Goal: Information Seeking & Learning: Find specific fact

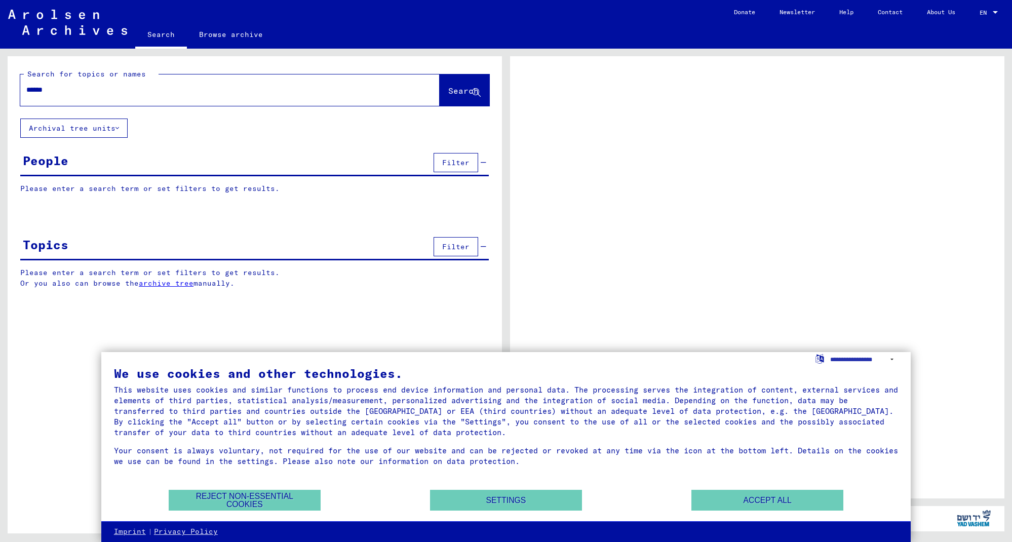
type input "******"
click at [453, 92] on span "Search" at bounding box center [463, 91] width 30 height 10
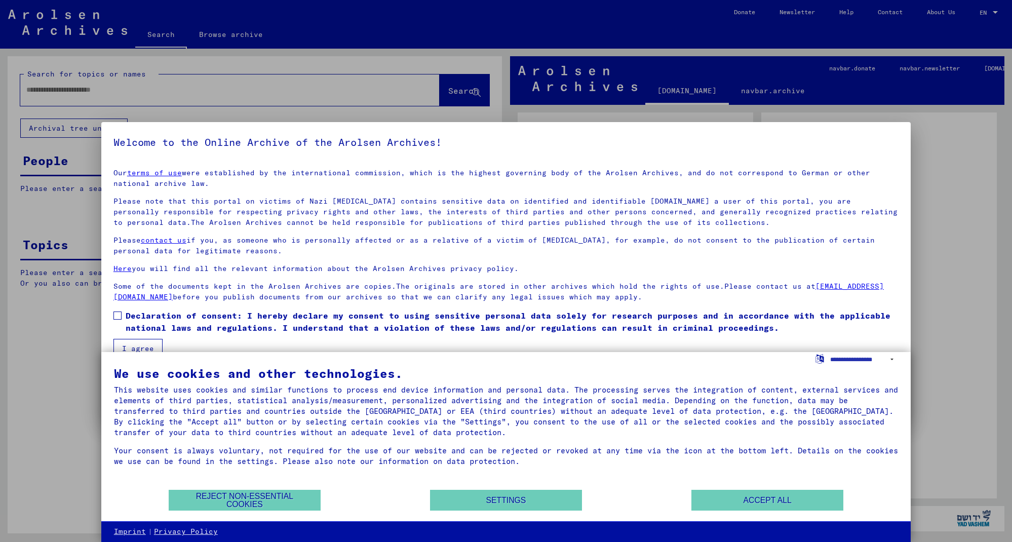
click at [117, 315] on span at bounding box center [117, 316] width 8 height 8
click at [133, 342] on button "I agree" at bounding box center [137, 348] width 49 height 19
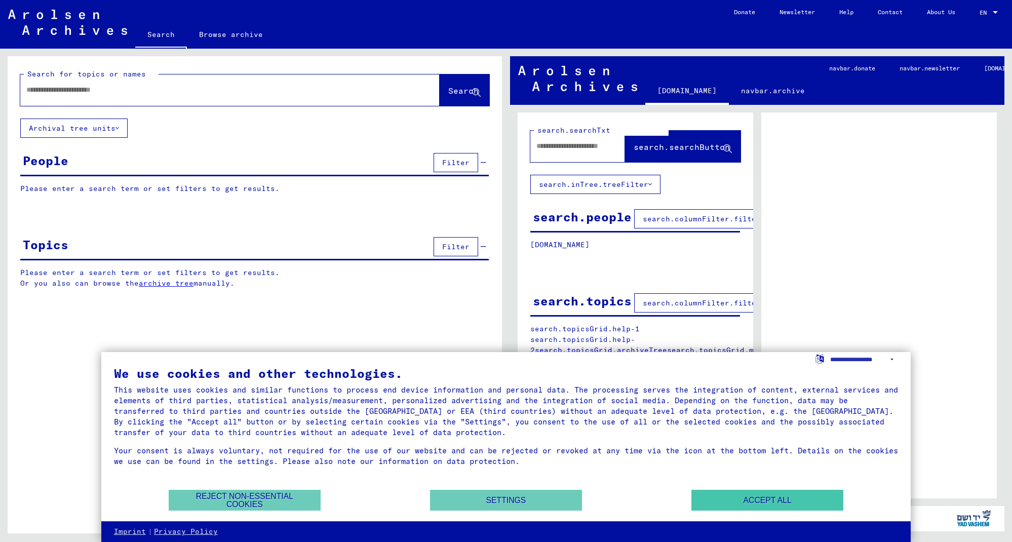
click at [806, 493] on button "Accept all" at bounding box center [768, 500] width 152 height 21
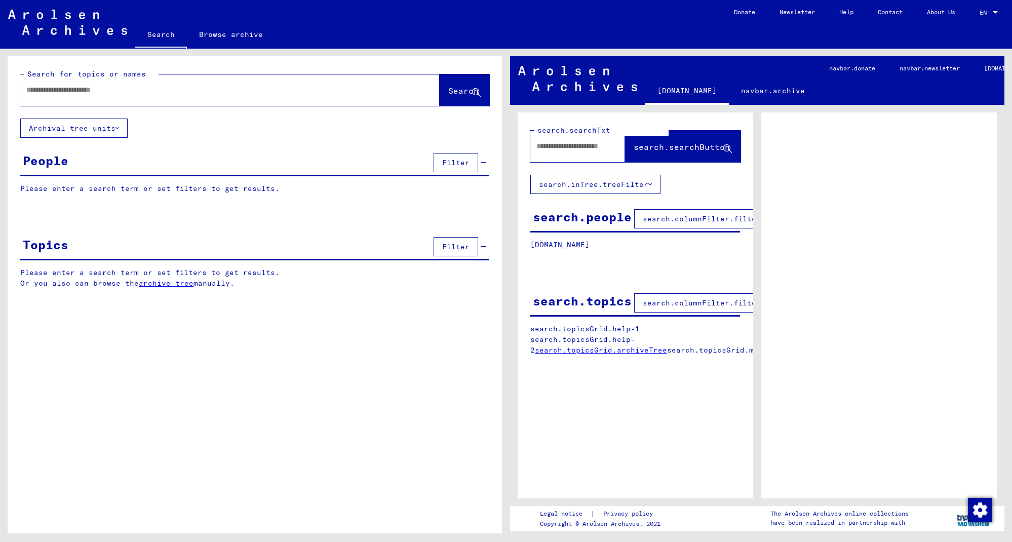
click at [70, 89] on input "text" at bounding box center [220, 90] width 389 height 11
click at [448, 91] on span "Search" at bounding box center [463, 91] width 30 height 10
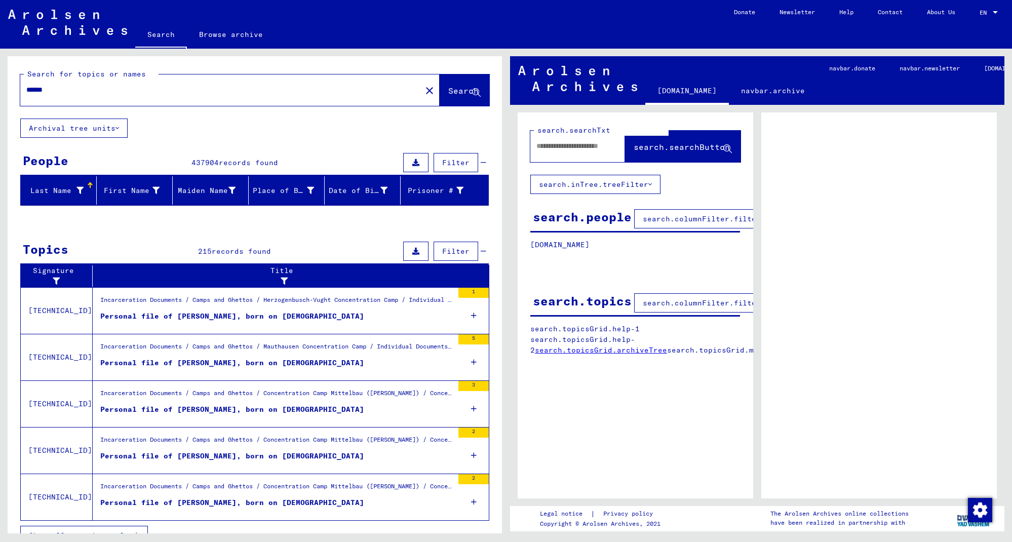
click at [94, 91] on input "******" at bounding box center [220, 90] width 389 height 11
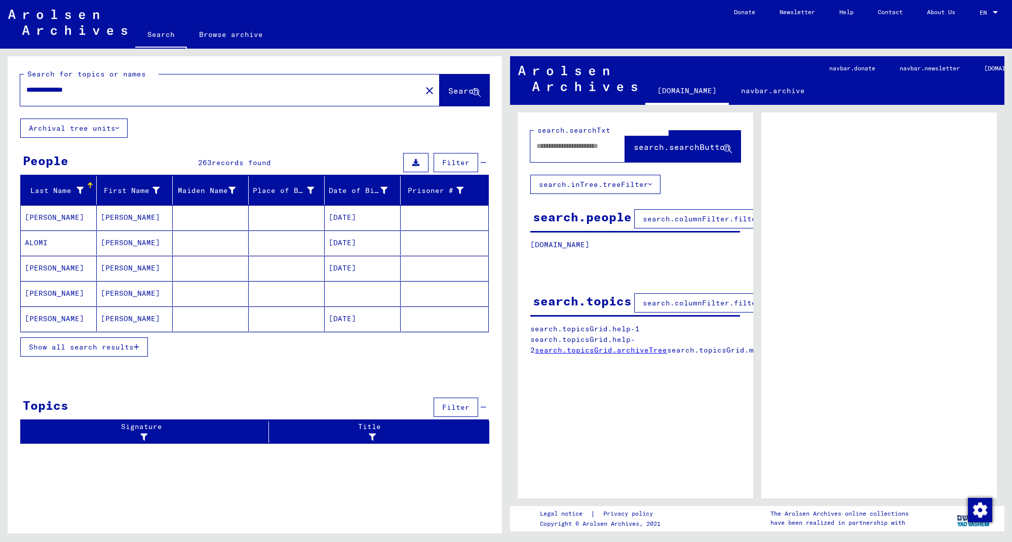
click at [121, 348] on span "Show all search results" at bounding box center [81, 346] width 105 height 9
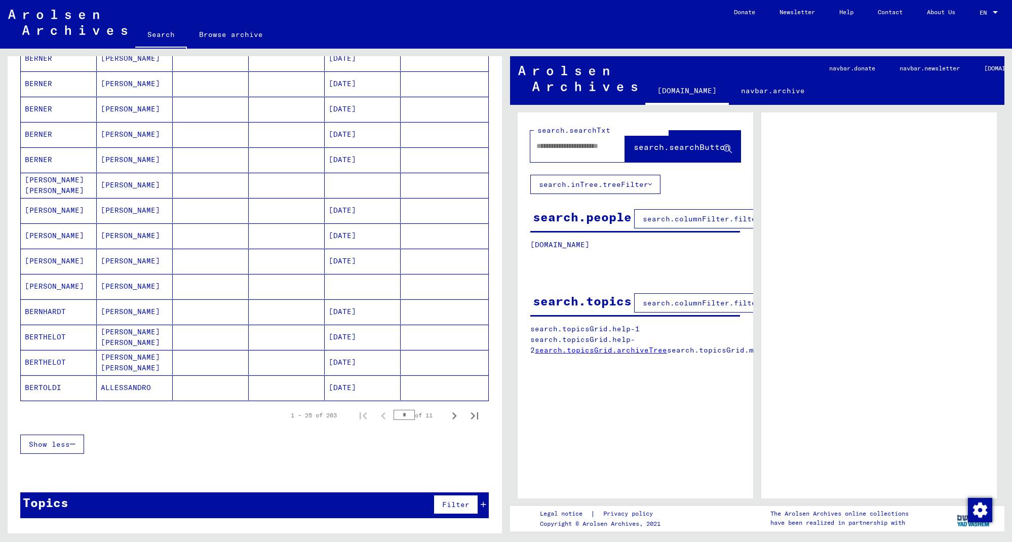
scroll to position [438, 0]
type input "**********"
click at [474, 416] on icon "Last page" at bounding box center [474, 415] width 7 height 7
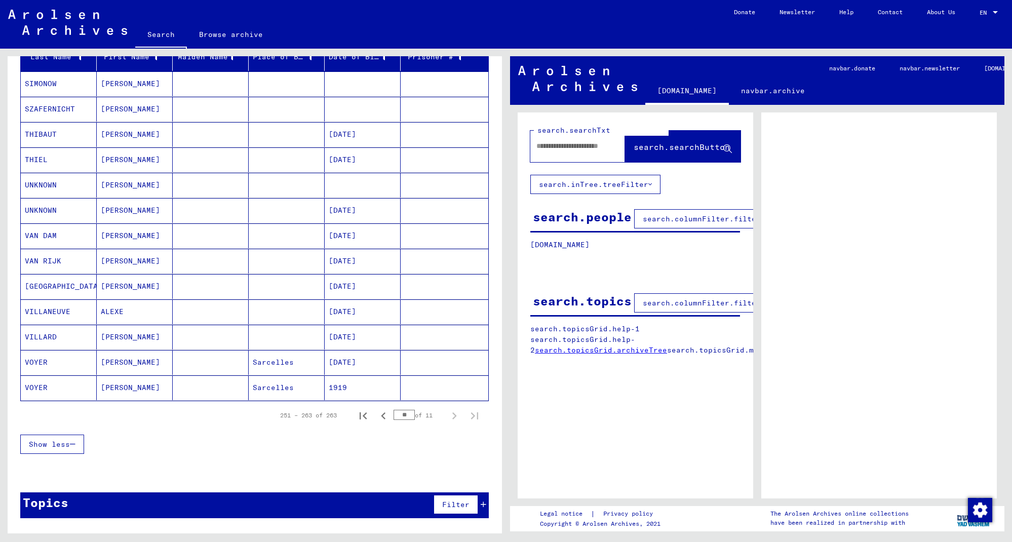
scroll to position [134, 0]
click at [386, 417] on icon "Previous page" at bounding box center [383, 416] width 14 height 14
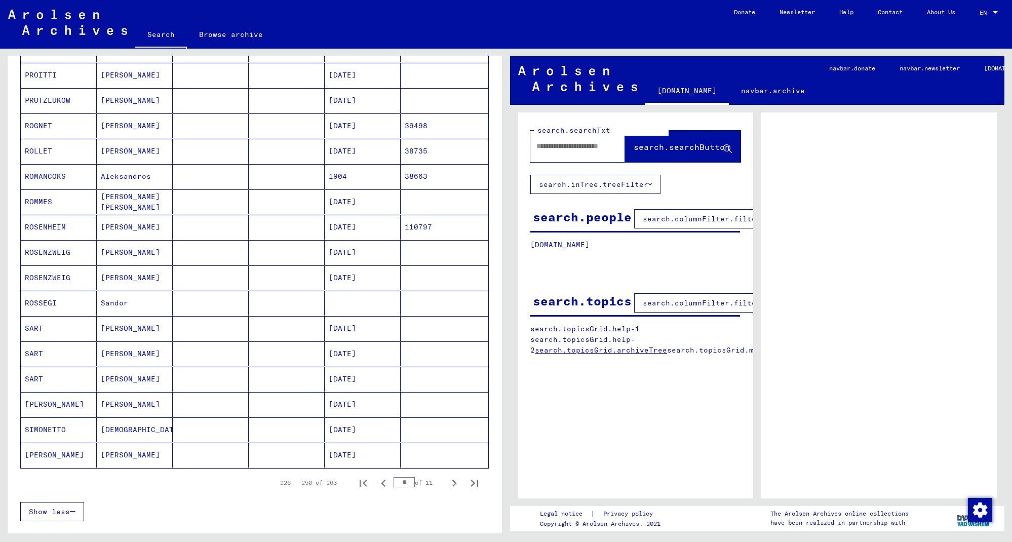
scroll to position [371, 0]
click at [384, 485] on icon "Previous page" at bounding box center [383, 482] width 5 height 7
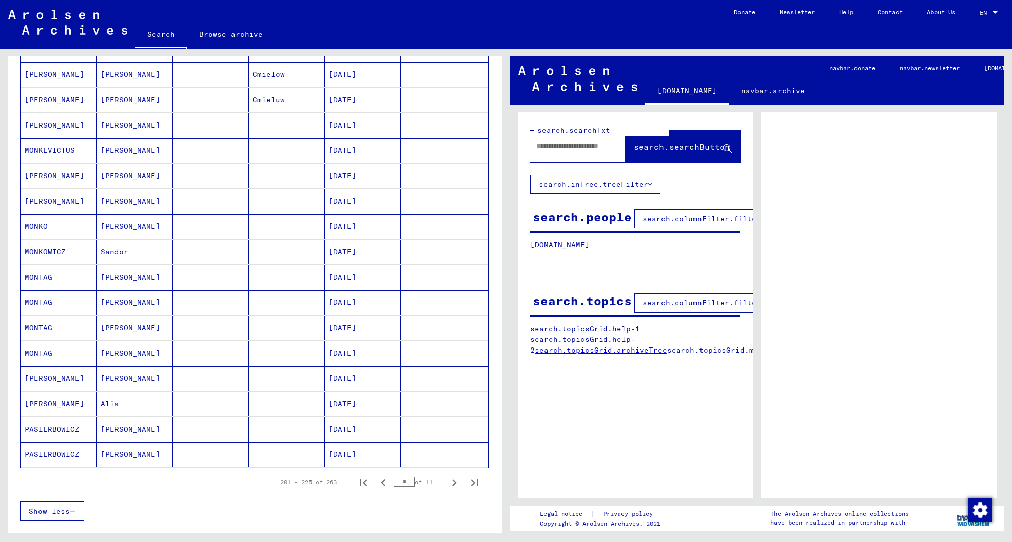
click at [384, 485] on icon "Previous page" at bounding box center [383, 482] width 5 height 7
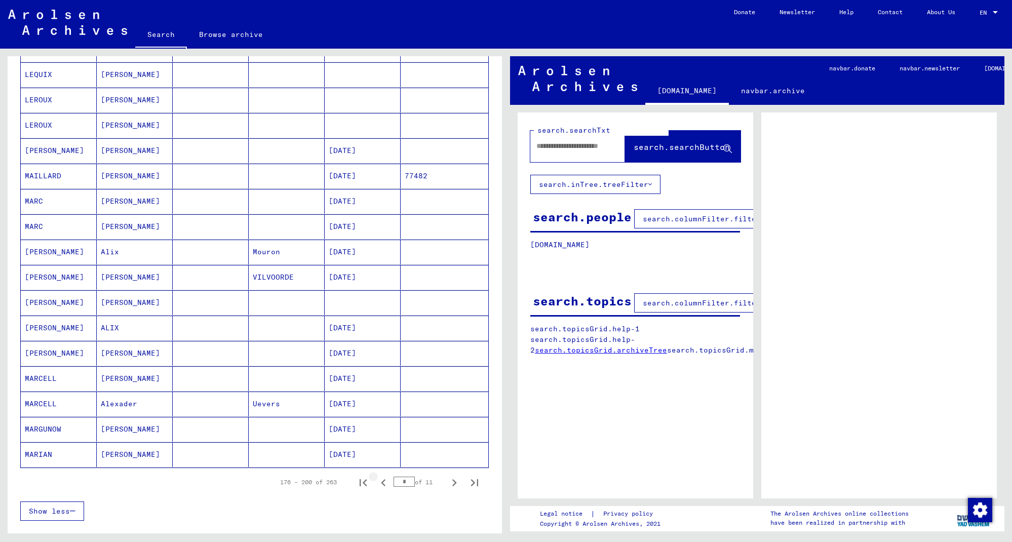
click at [384, 485] on icon "Previous page" at bounding box center [383, 482] width 5 height 7
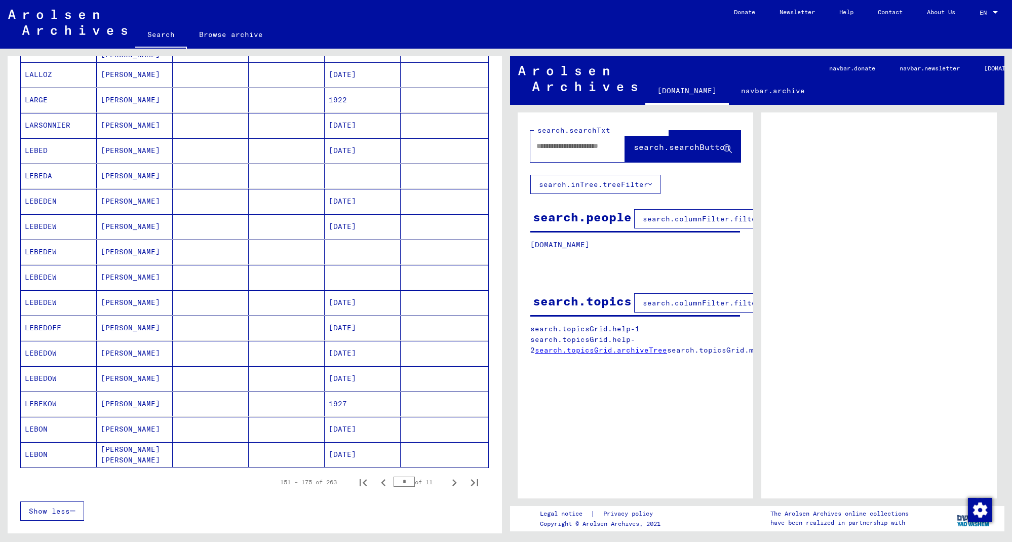
click at [384, 485] on icon "Previous page" at bounding box center [383, 482] width 5 height 7
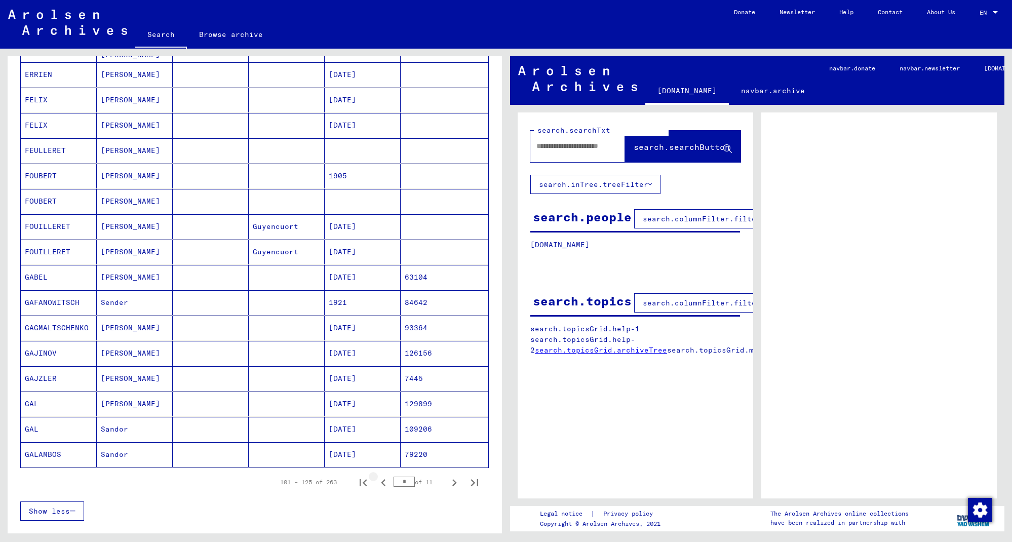
click at [384, 485] on icon "Previous page" at bounding box center [383, 482] width 5 height 7
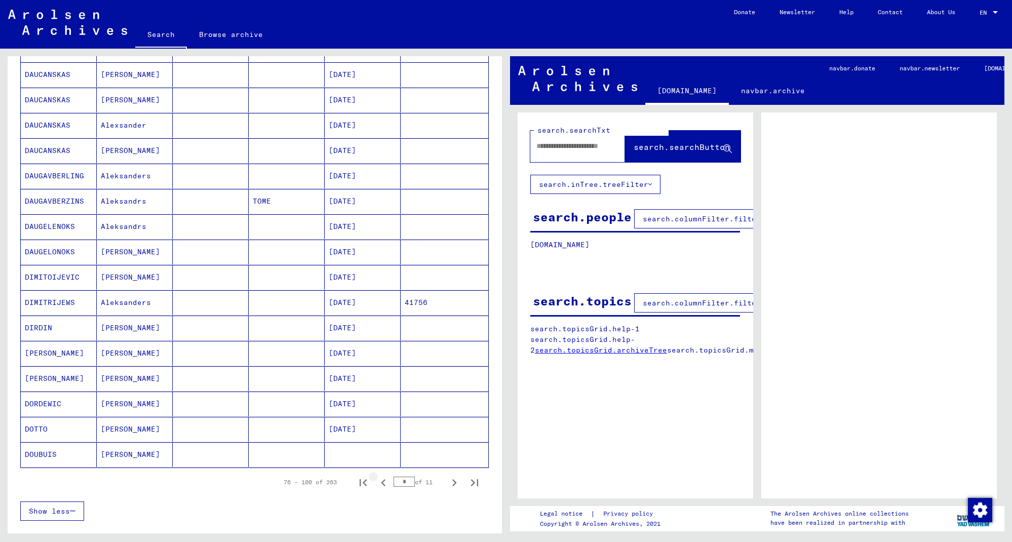
click at [384, 485] on icon "Previous page" at bounding box center [383, 482] width 5 height 7
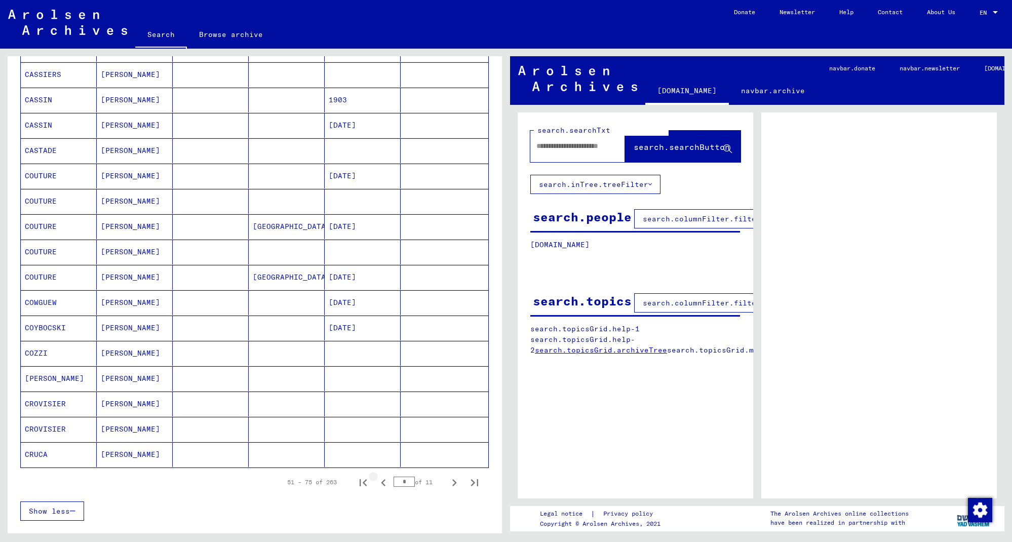
click at [384, 485] on icon "Previous page" at bounding box center [383, 482] width 5 height 7
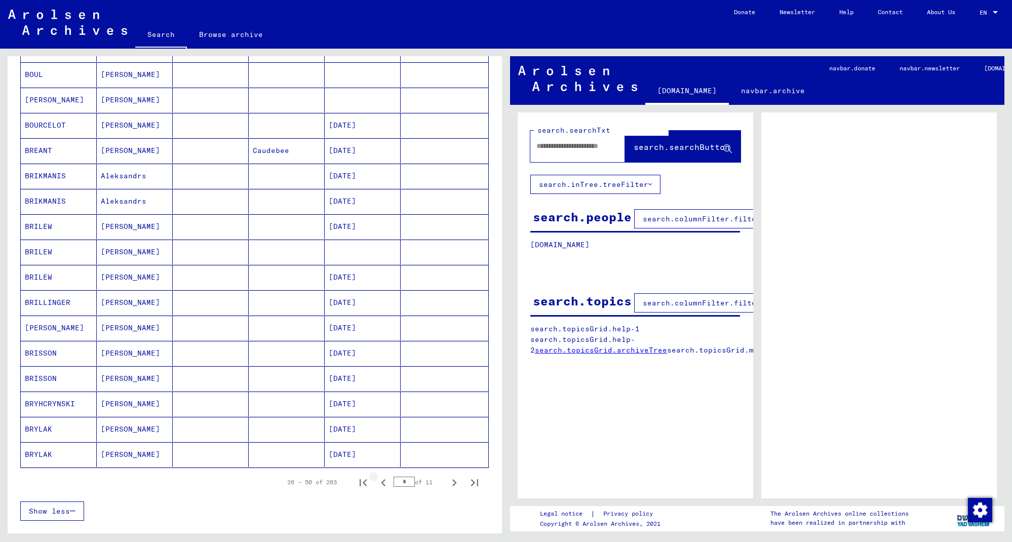
click at [384, 485] on icon "Previous page" at bounding box center [383, 482] width 5 height 7
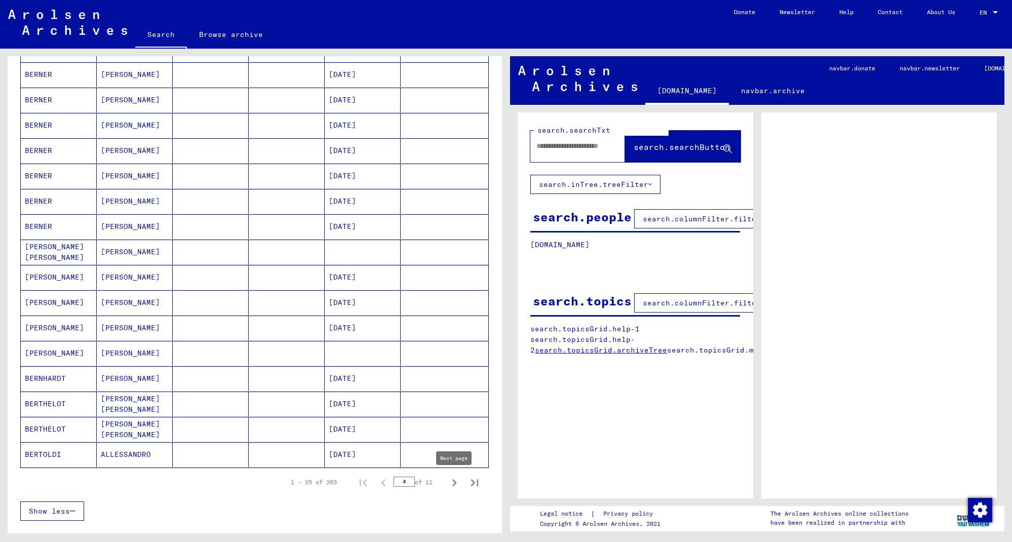
click at [451, 483] on icon "Next page" at bounding box center [454, 483] width 14 height 14
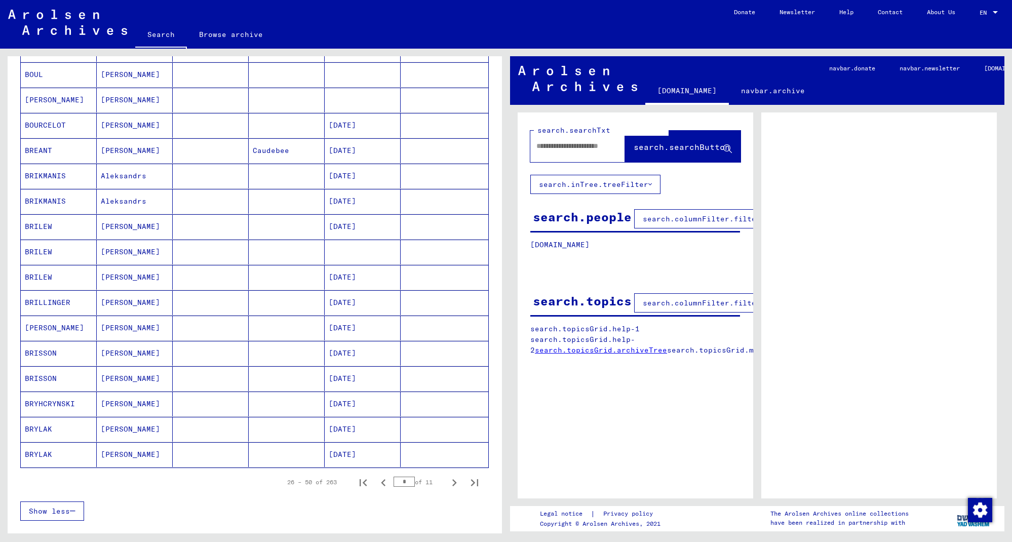
click at [451, 483] on icon "Next page" at bounding box center [454, 483] width 14 height 14
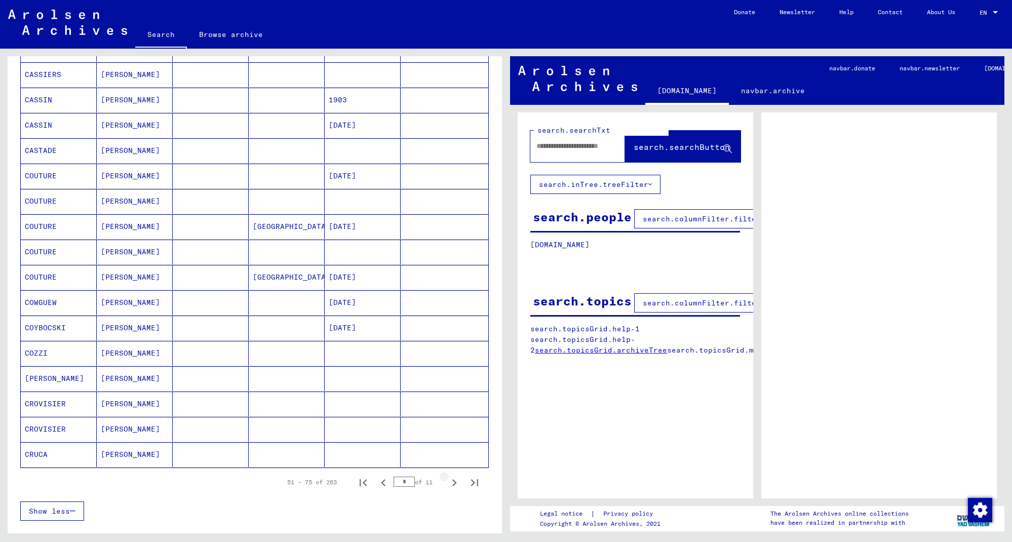
click at [451, 483] on icon "Next page" at bounding box center [454, 483] width 14 height 14
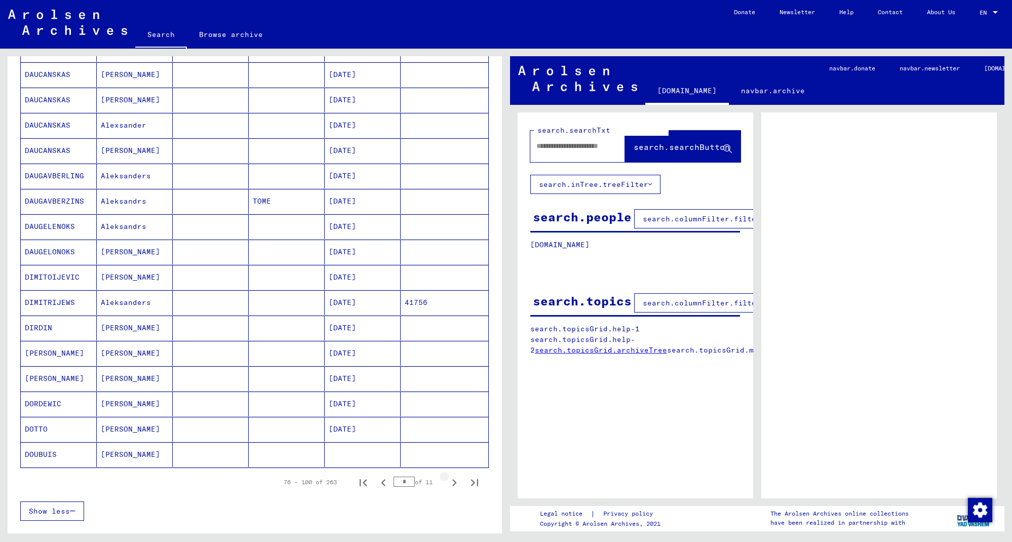
click at [451, 483] on icon "Next page" at bounding box center [454, 483] width 14 height 14
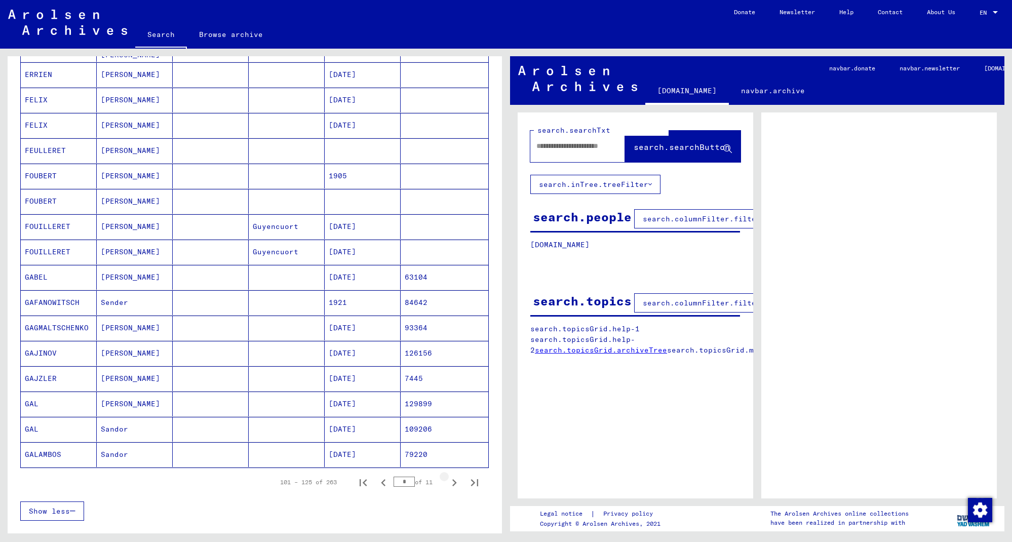
click at [451, 483] on icon "Next page" at bounding box center [454, 483] width 14 height 14
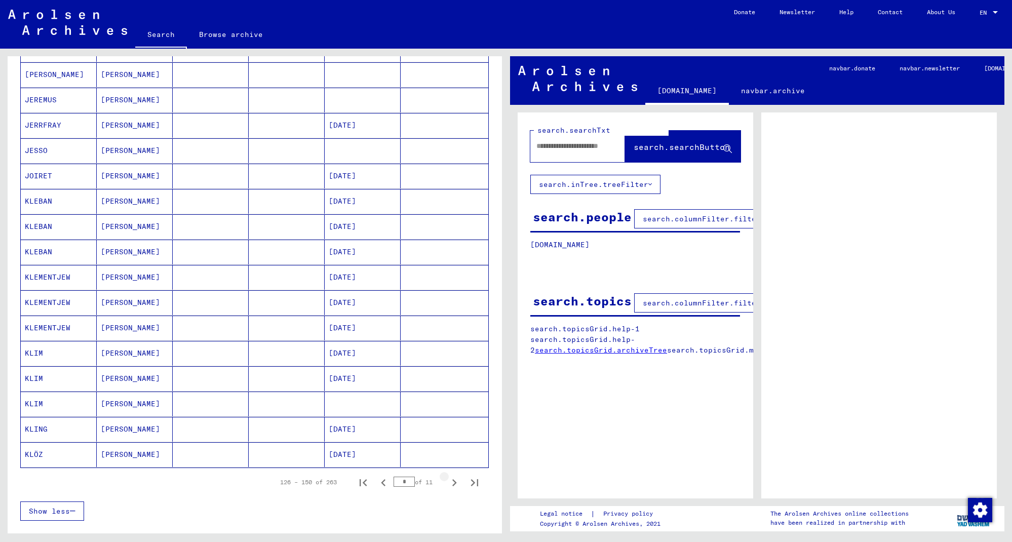
click at [451, 483] on icon "Next page" at bounding box center [454, 483] width 14 height 14
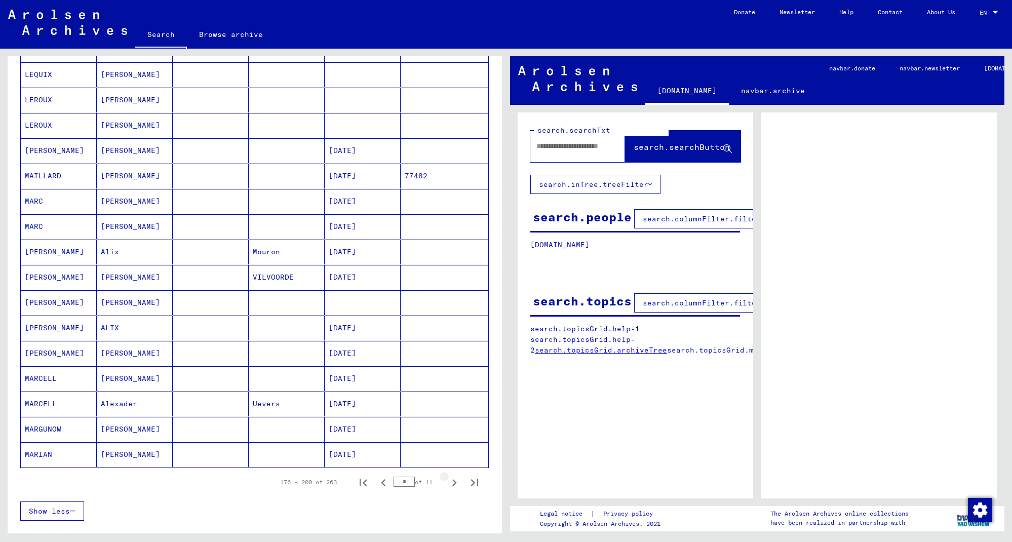
click at [451, 483] on icon "Next page" at bounding box center [454, 483] width 14 height 14
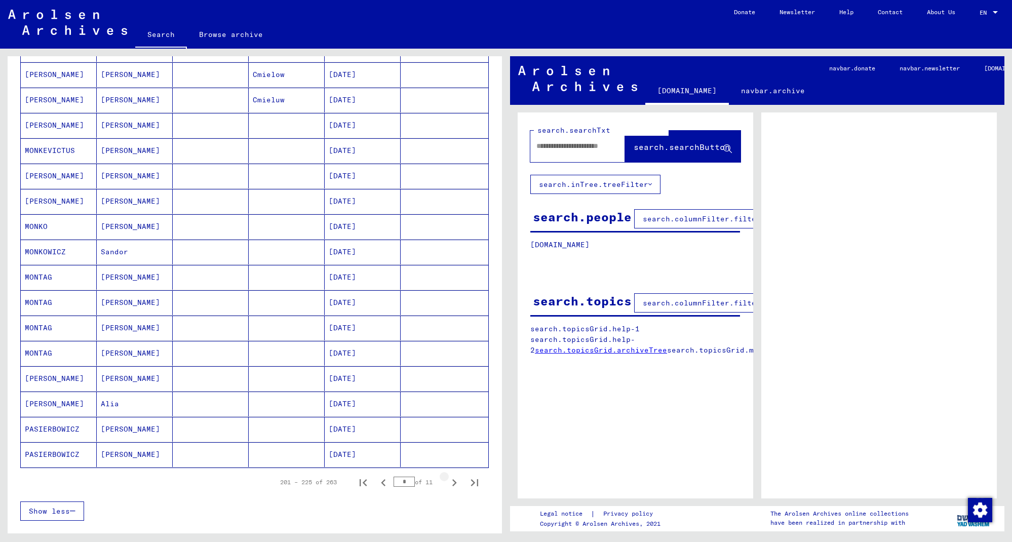
click at [451, 483] on icon "Next page" at bounding box center [454, 483] width 14 height 14
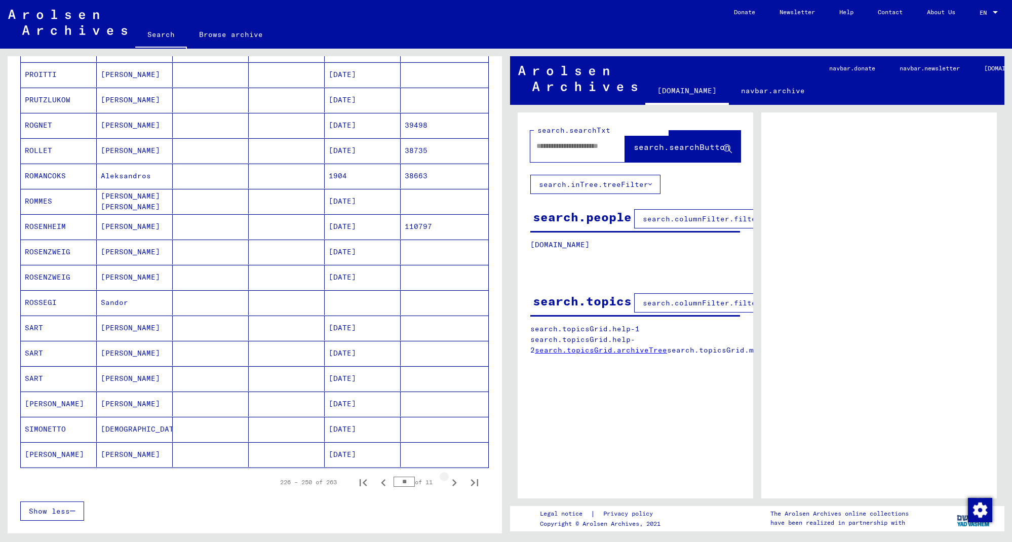
click at [451, 483] on icon "Next page" at bounding box center [454, 483] width 14 height 14
type input "**"
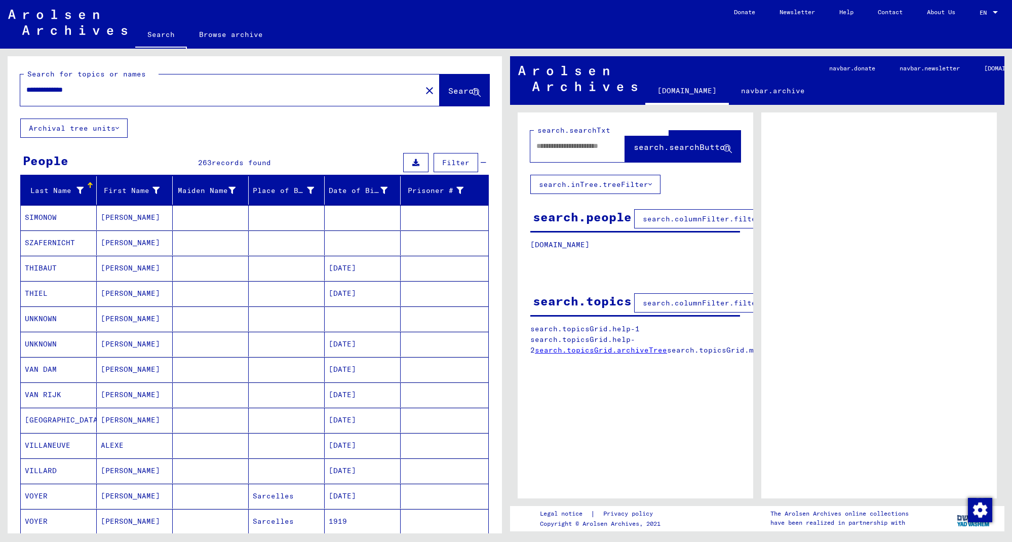
scroll to position [0, 0]
drag, startPoint x: 93, startPoint y: 91, endPoint x: 64, endPoint y: 97, distance: 29.5
click at [53, 91] on input "**********" at bounding box center [220, 90] width 389 height 11
type input "******"
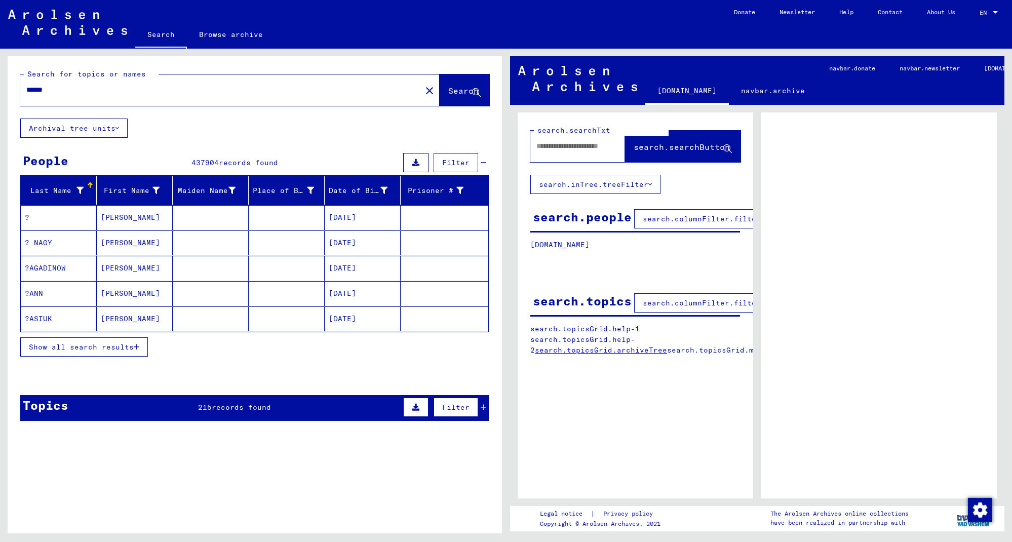
click at [103, 348] on span "Show all search results" at bounding box center [81, 346] width 105 height 9
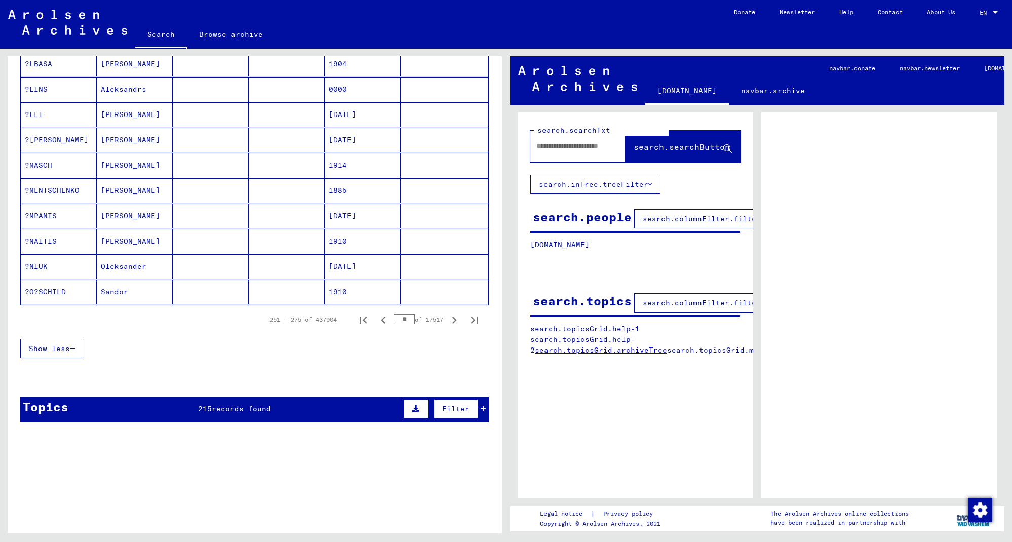
scroll to position [563, 0]
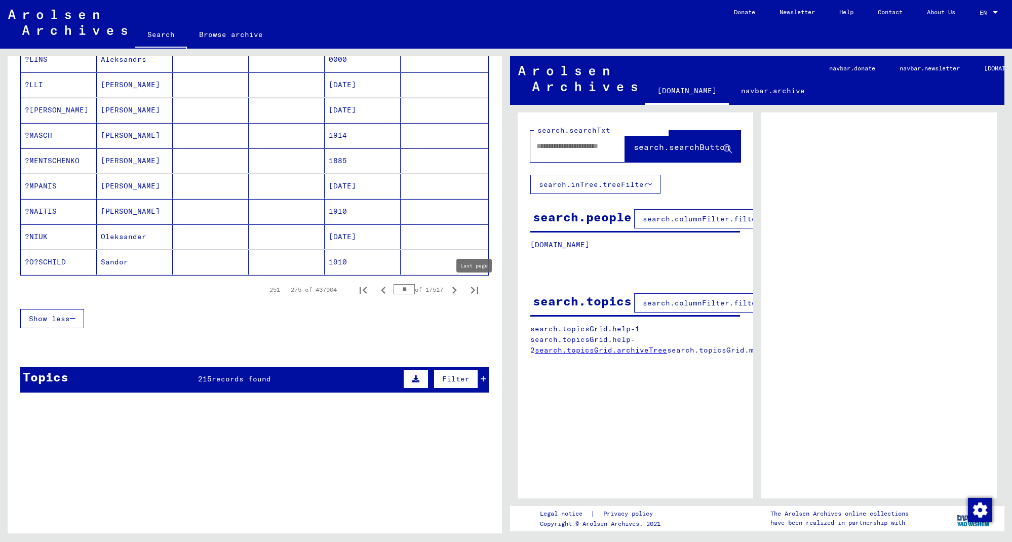
click at [473, 290] on icon "Last page" at bounding box center [474, 290] width 7 height 7
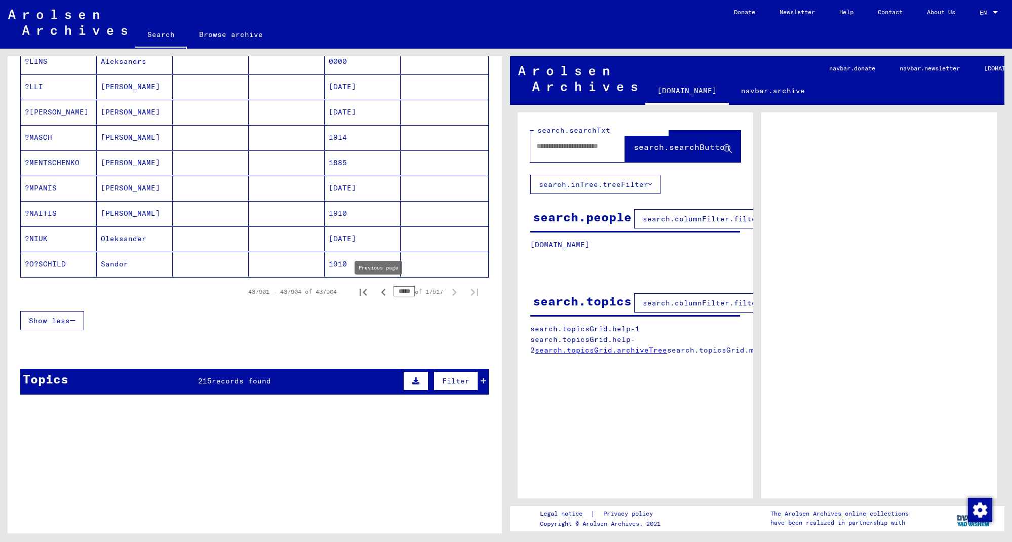
click at [377, 295] on icon "Previous page" at bounding box center [383, 292] width 14 height 14
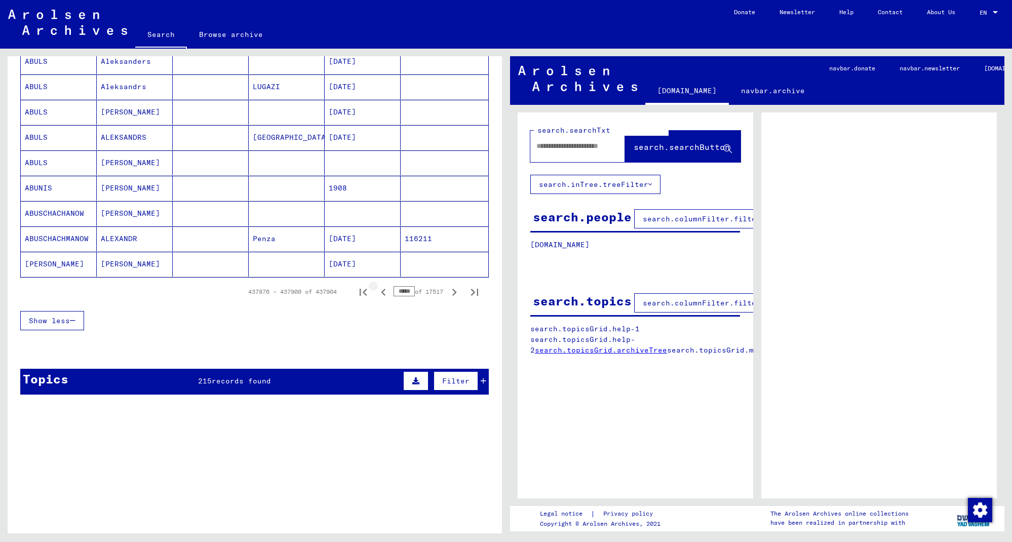
click at [377, 295] on icon "Previous page" at bounding box center [383, 292] width 14 height 14
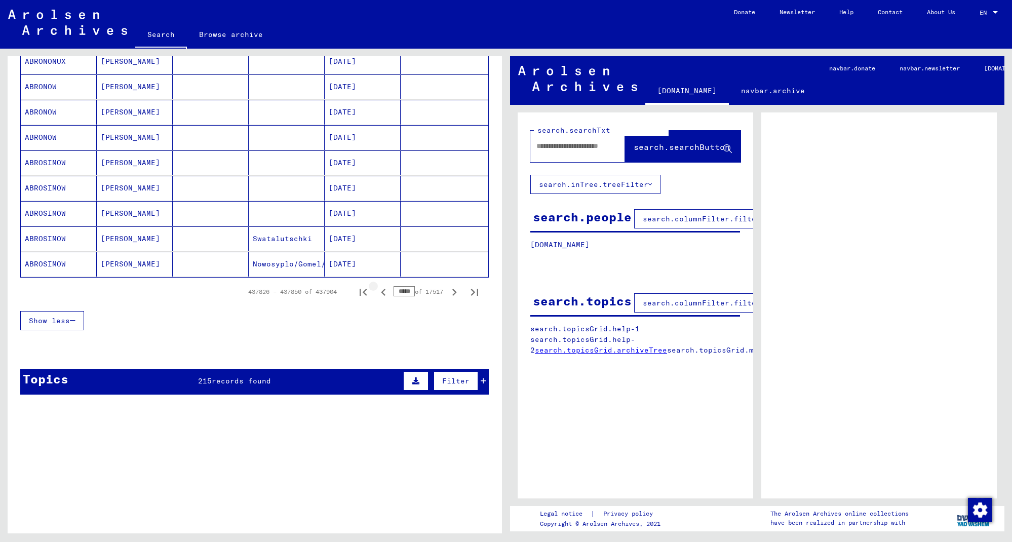
click at [377, 295] on icon "Previous page" at bounding box center [383, 292] width 14 height 14
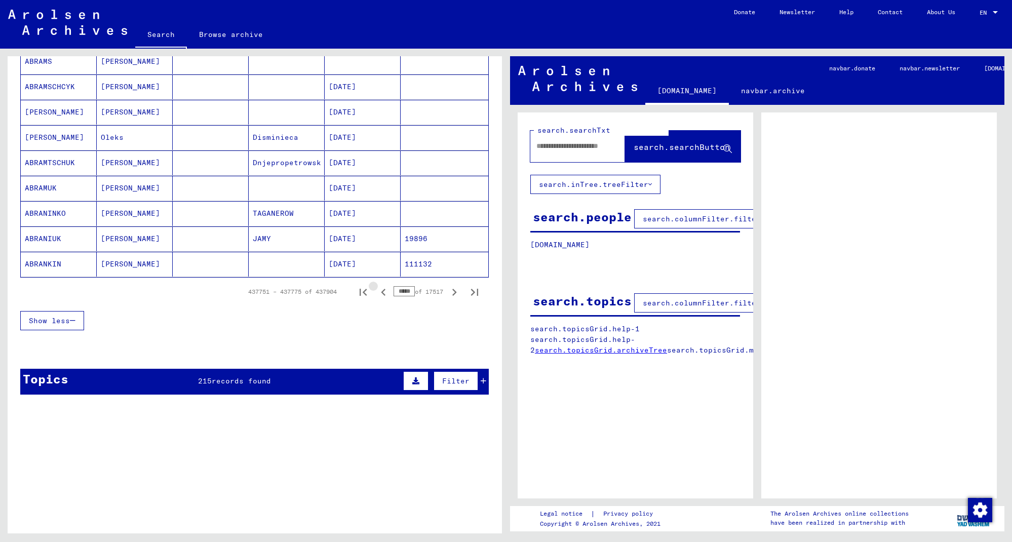
click at [377, 295] on icon "Previous page" at bounding box center [383, 292] width 14 height 14
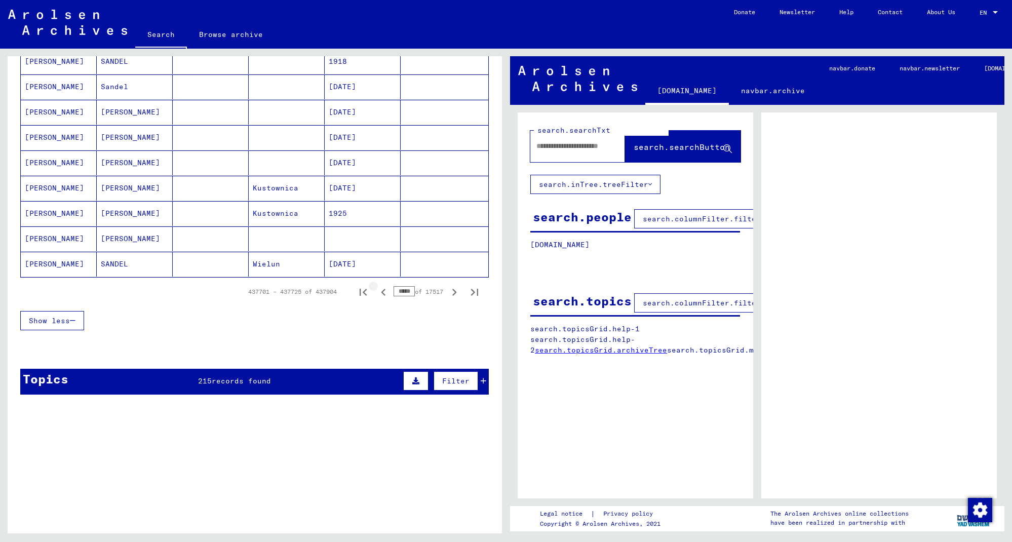
click at [377, 295] on icon "Previous page" at bounding box center [383, 292] width 14 height 14
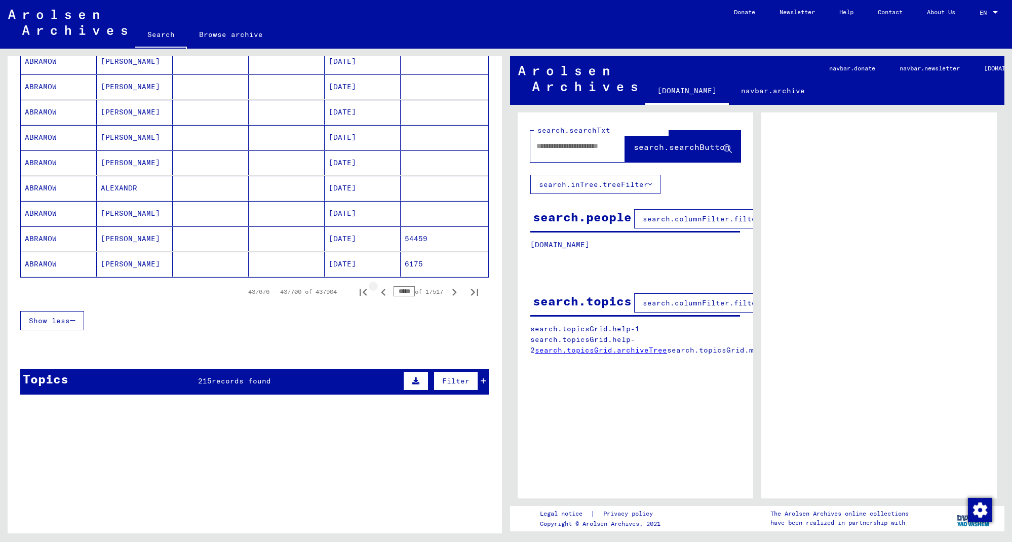
click at [377, 295] on icon "Previous page" at bounding box center [383, 292] width 14 height 14
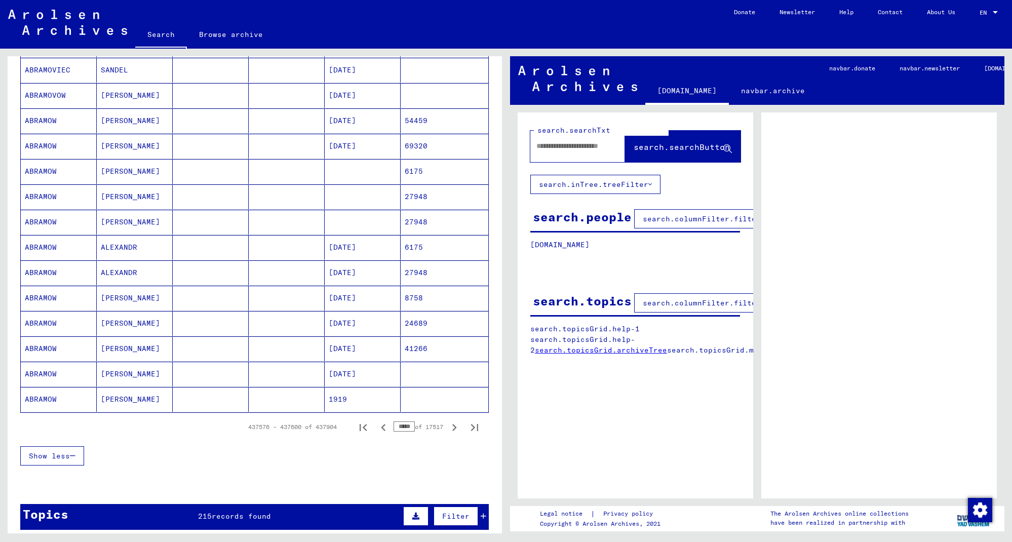
scroll to position [405, 0]
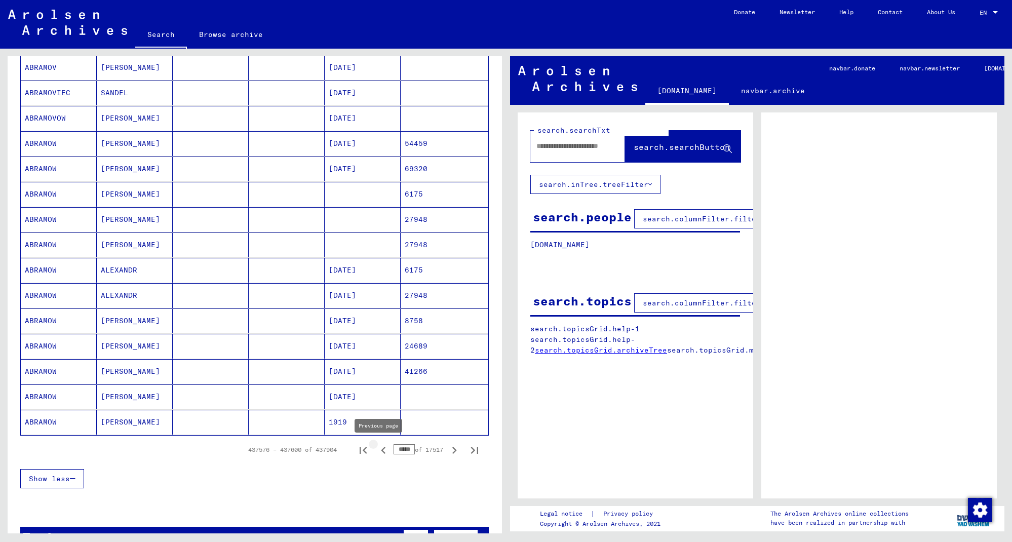
click at [381, 451] on icon "Previous page" at bounding box center [383, 450] width 5 height 7
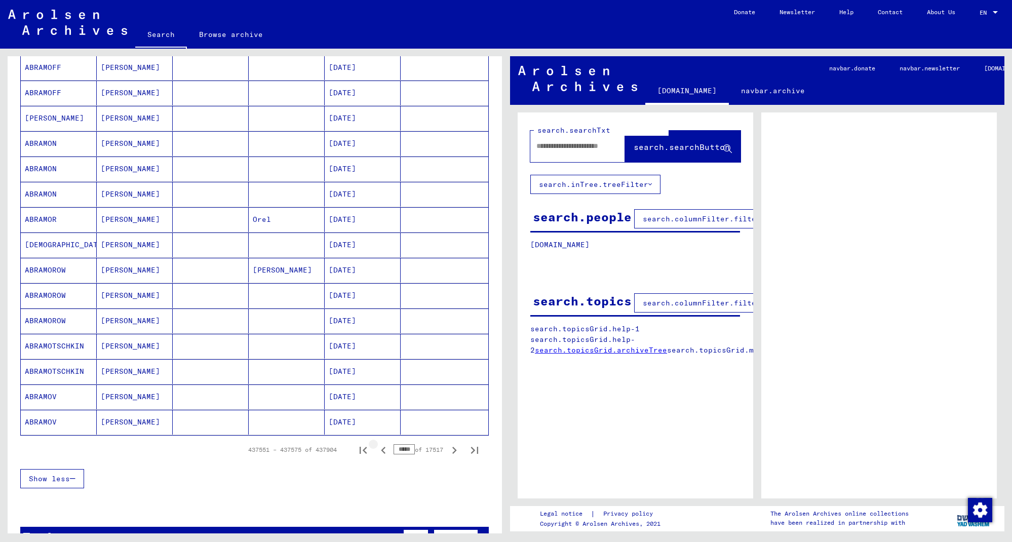
click at [381, 451] on icon "Previous page" at bounding box center [383, 450] width 5 height 7
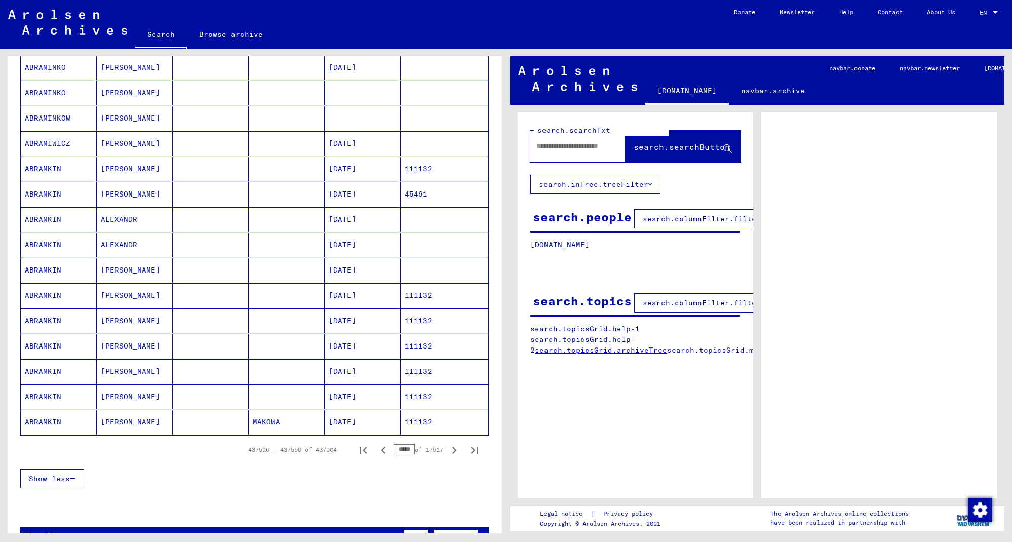
click at [381, 451] on icon "Previous page" at bounding box center [383, 450] width 5 height 7
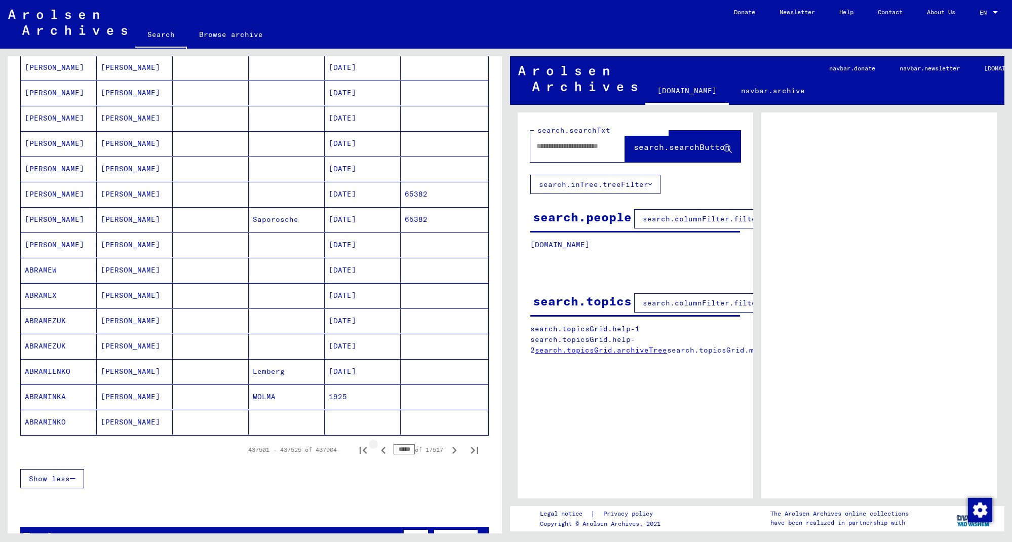
click at [381, 451] on icon "Previous page" at bounding box center [383, 450] width 5 height 7
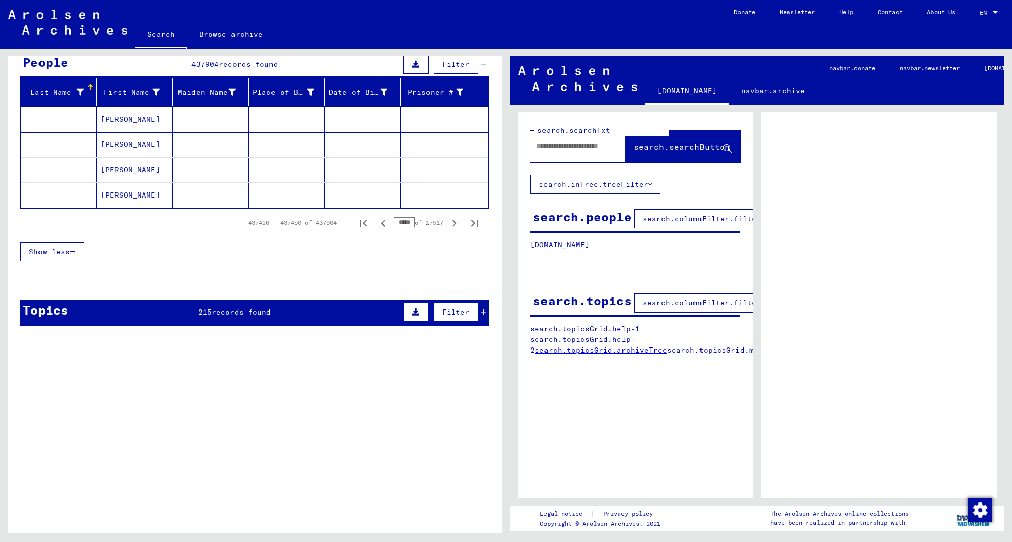
scroll to position [94, 0]
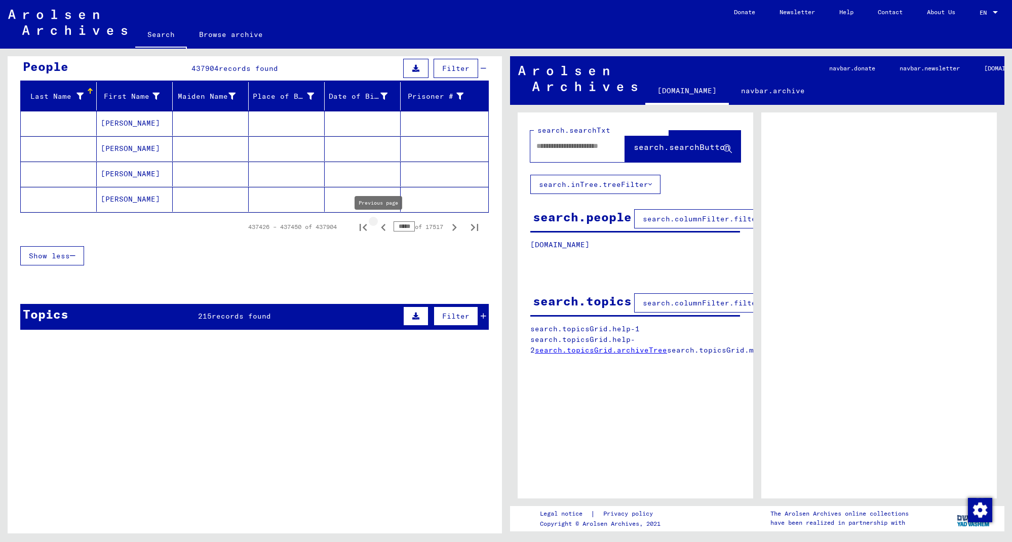
click at [381, 227] on icon "Previous page" at bounding box center [383, 227] width 14 height 14
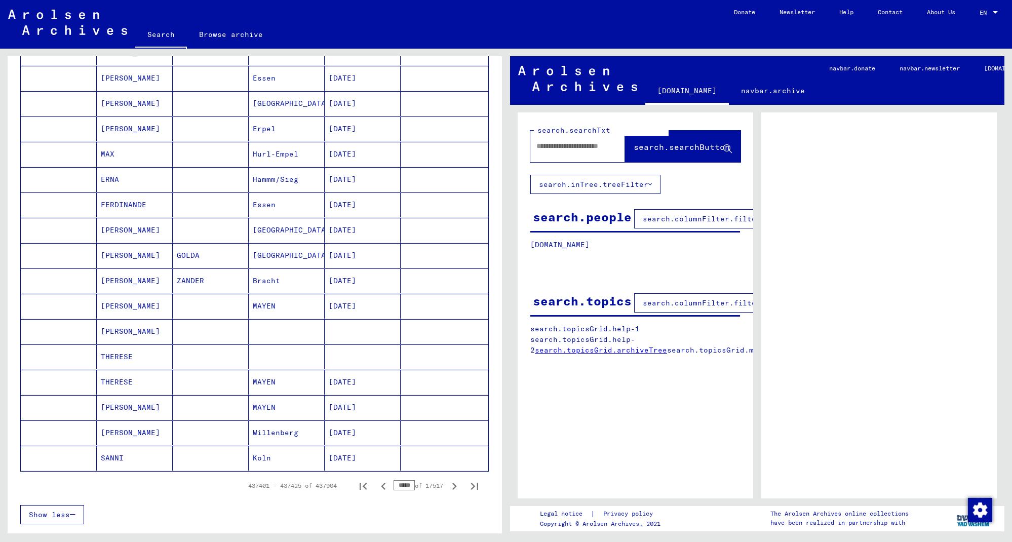
scroll to position [477, 0]
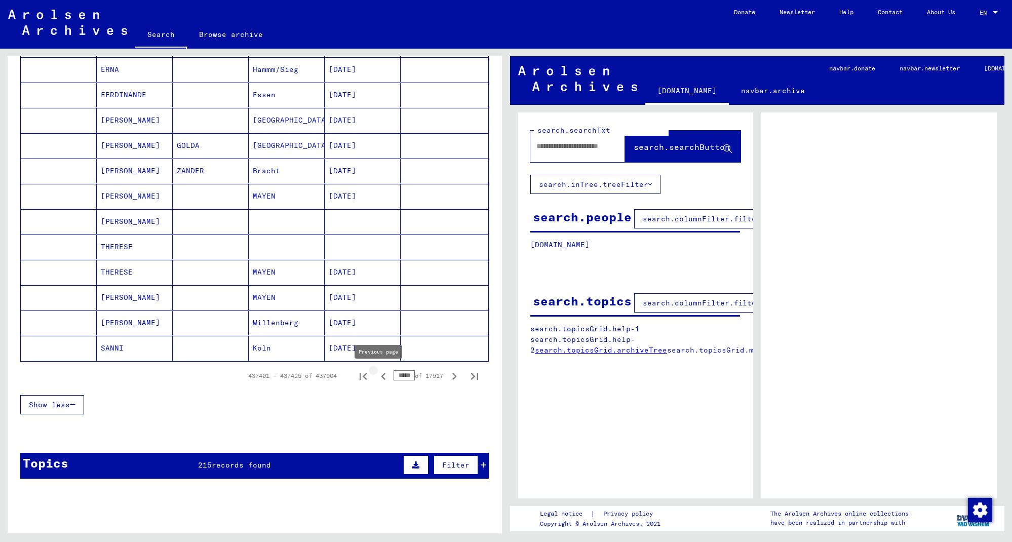
click at [381, 378] on icon "Previous page" at bounding box center [383, 376] width 5 height 7
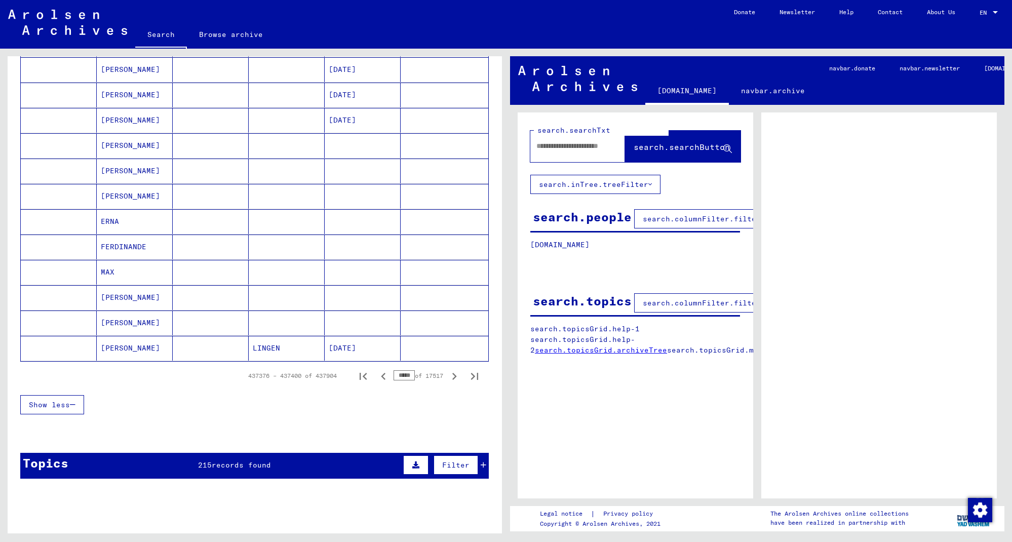
click at [381, 378] on icon "Previous page" at bounding box center [383, 376] width 5 height 7
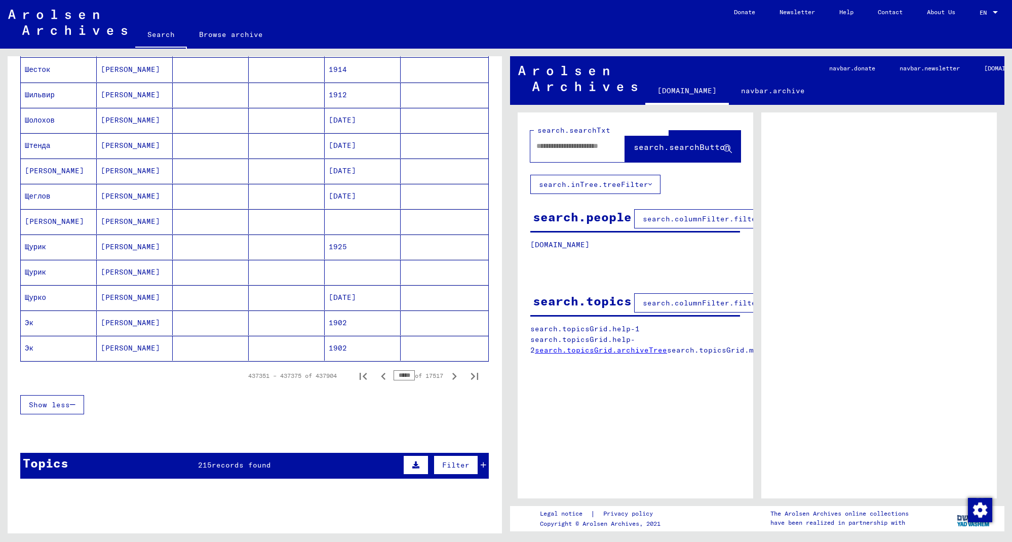
click at [381, 378] on icon "Previous page" at bounding box center [383, 376] width 5 height 7
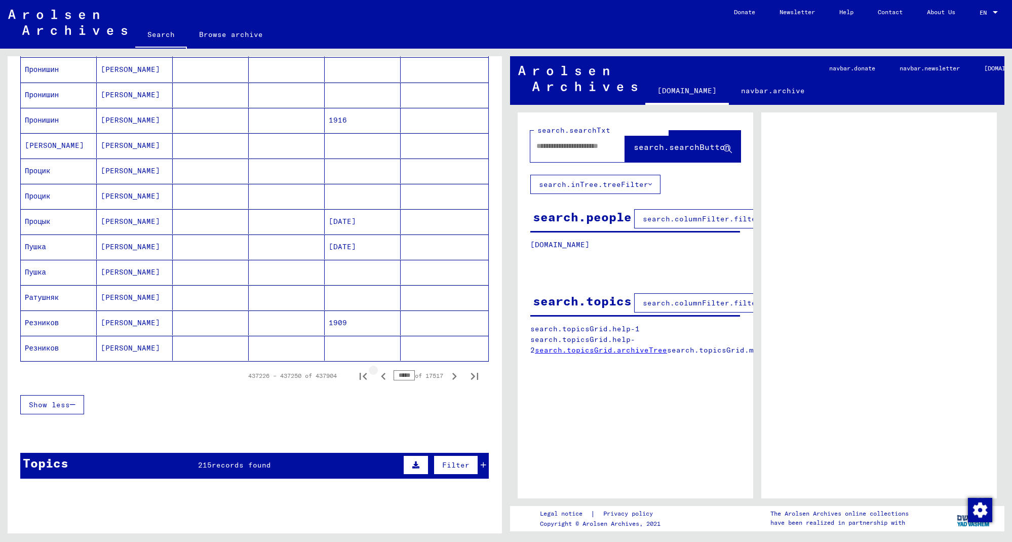
click at [381, 378] on icon "Previous page" at bounding box center [383, 376] width 5 height 7
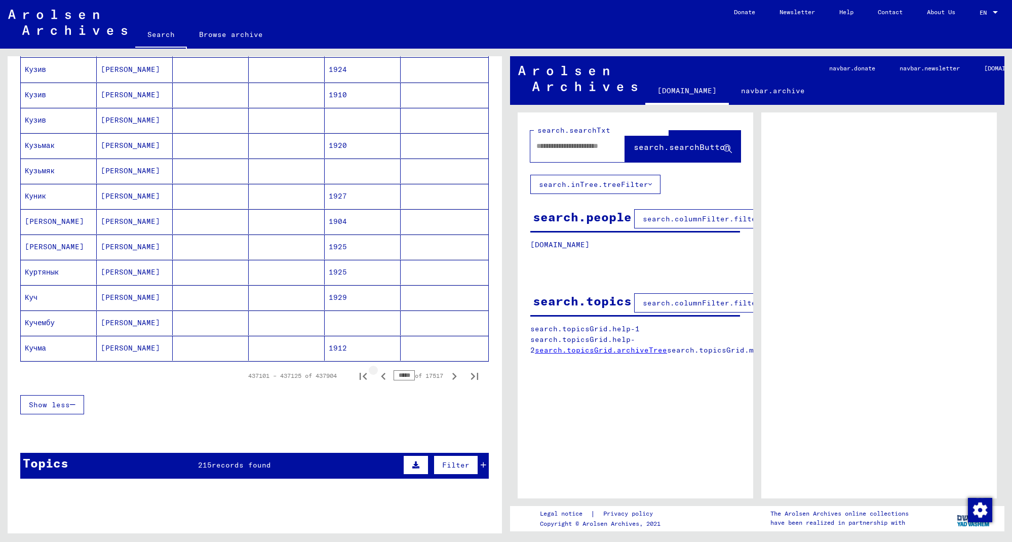
click at [381, 378] on icon "Previous page" at bounding box center [383, 376] width 5 height 7
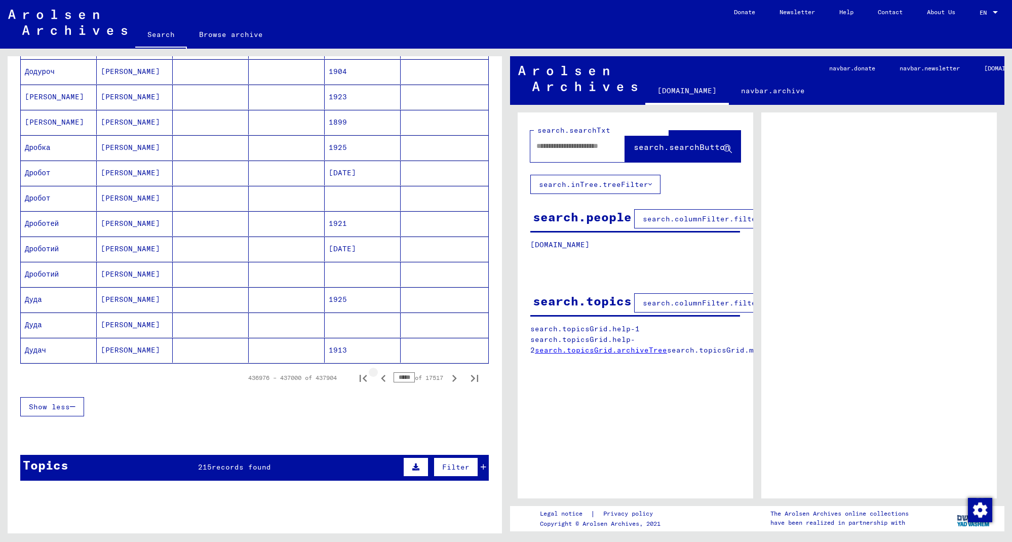
click at [379, 378] on icon "Previous page" at bounding box center [383, 378] width 14 height 14
type input "*****"
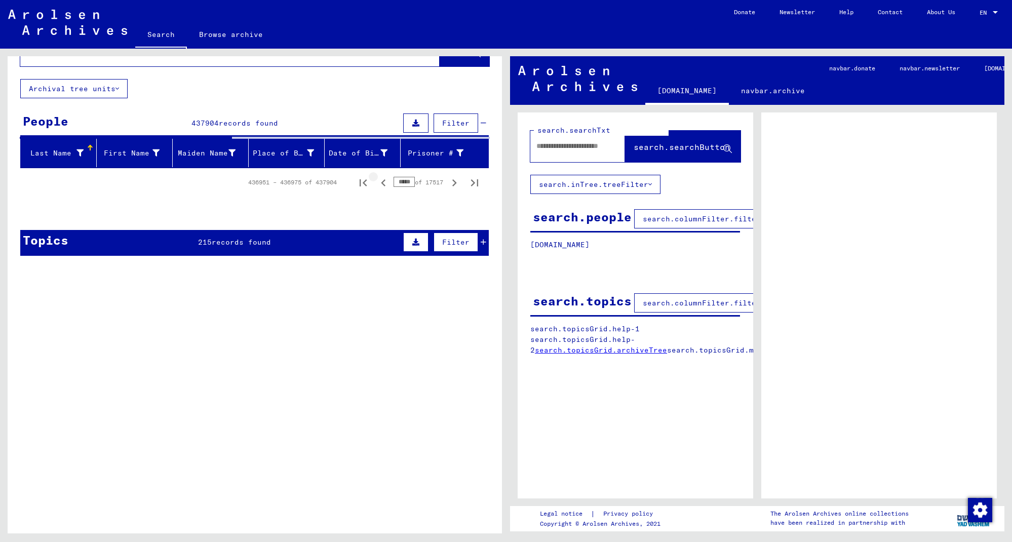
scroll to position [40, 0]
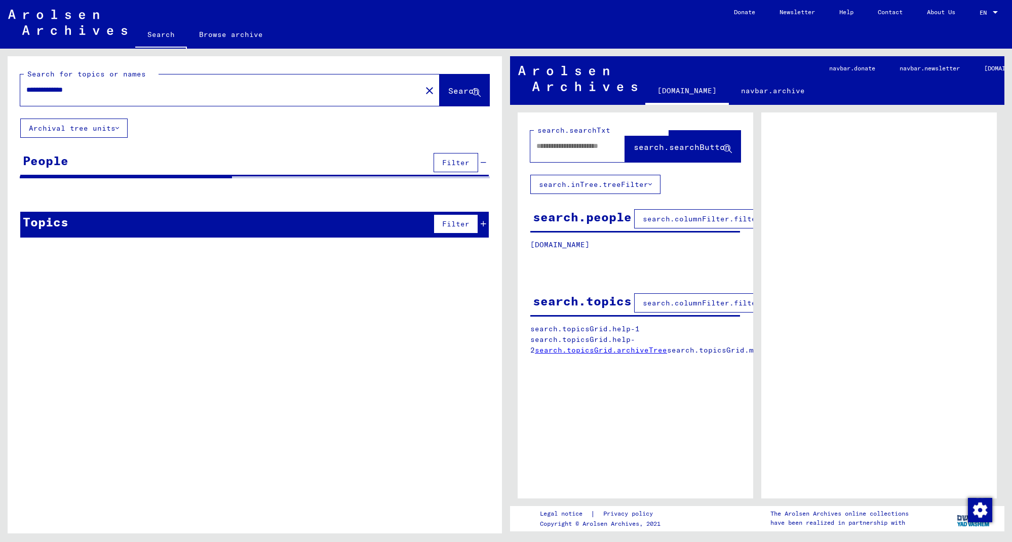
click at [105, 87] on input "**********" at bounding box center [220, 90] width 389 height 11
drag, startPoint x: 105, startPoint y: 87, endPoint x: 63, endPoint y: 102, distance: 44.2
click at [54, 90] on input "**********" at bounding box center [220, 90] width 389 height 11
type input "******"
click at [454, 93] on span "Search" at bounding box center [463, 91] width 30 height 10
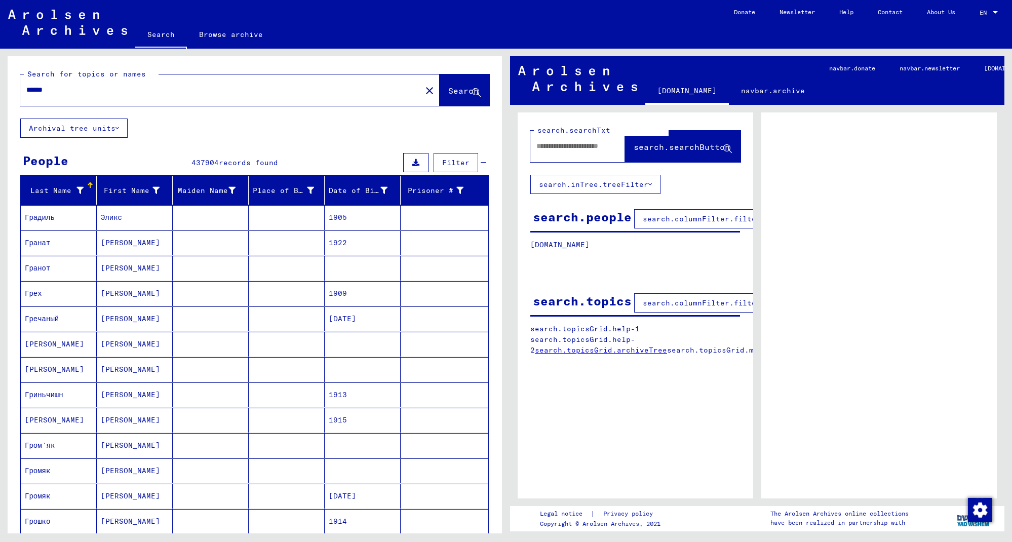
click at [295, 146] on div "Search for topics or names ****** close Search Archival tree units People 43790…" at bounding box center [255, 496] width 494 height 880
click at [72, 84] on div "******" at bounding box center [217, 90] width 395 height 23
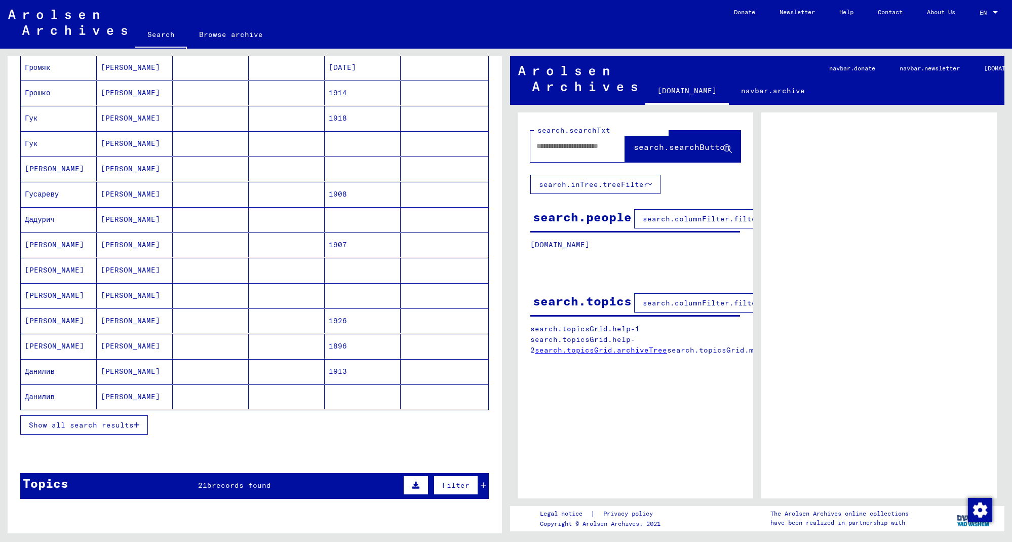
scroll to position [449, 0]
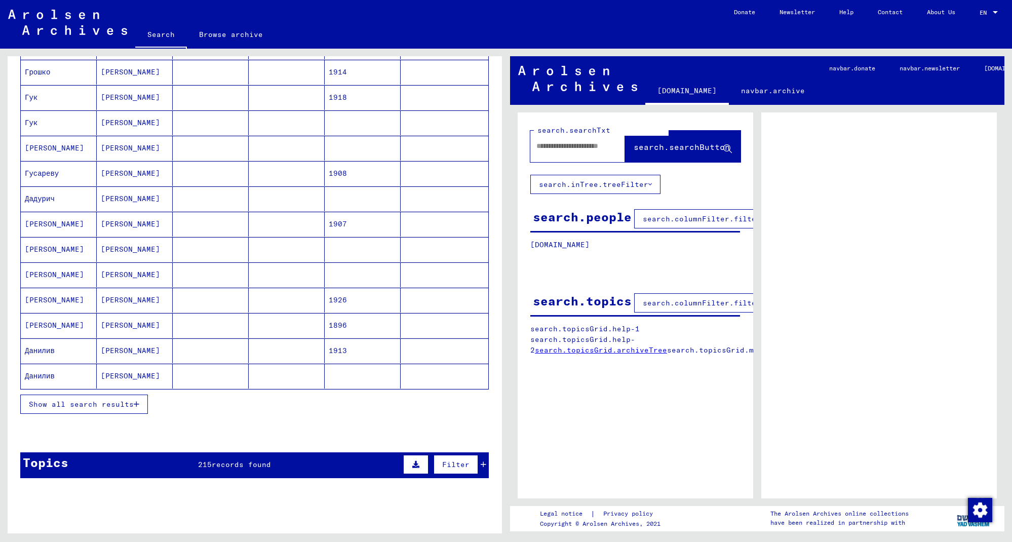
click at [114, 398] on button "Show all search results" at bounding box center [84, 404] width 128 height 19
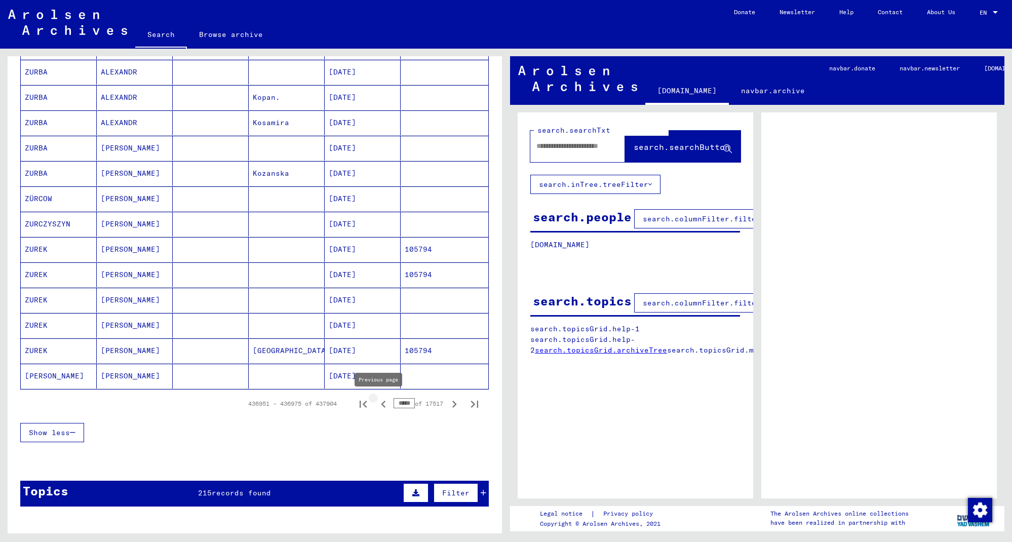
click at [378, 408] on icon "Previous page" at bounding box center [383, 404] width 14 height 14
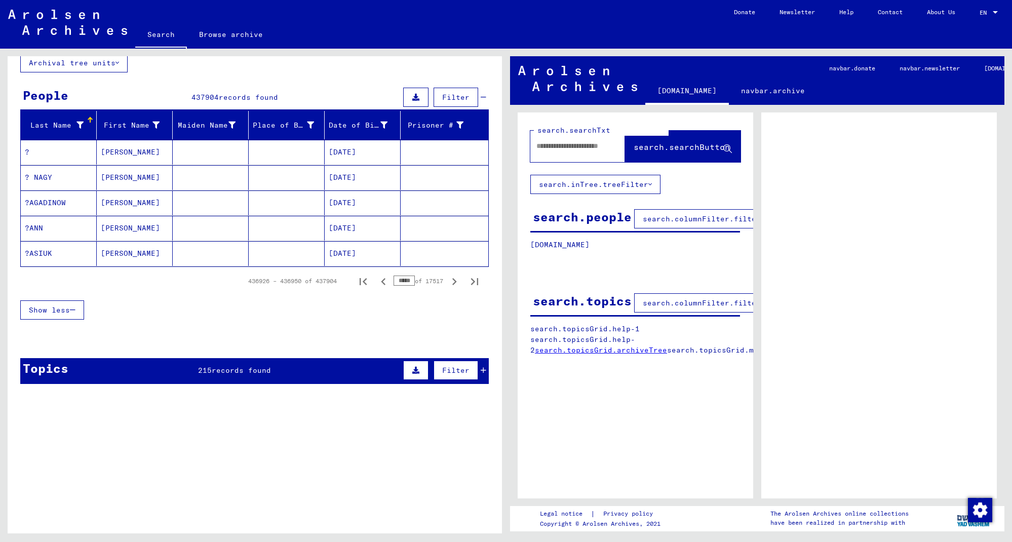
scroll to position [35, 0]
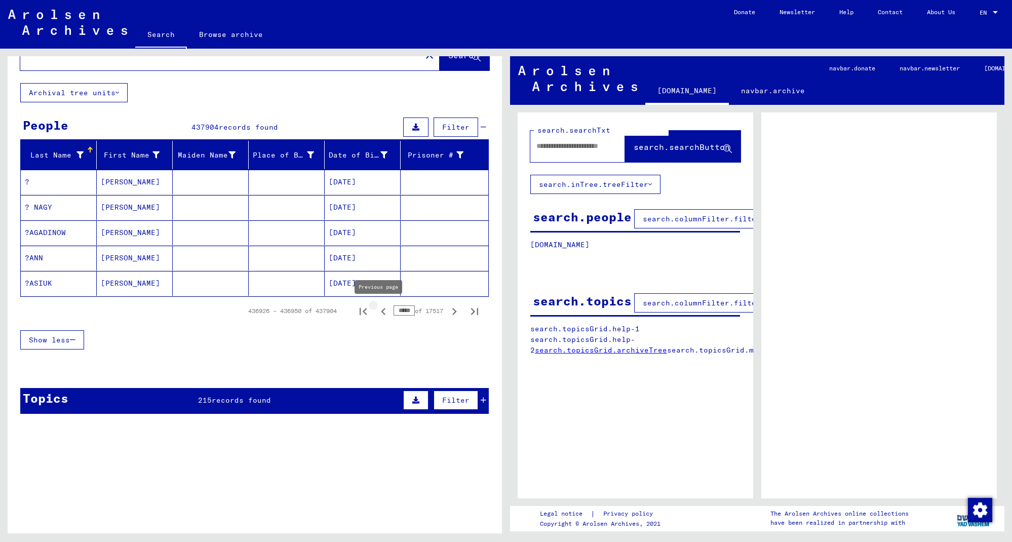
click at [380, 314] on icon "Previous page" at bounding box center [383, 311] width 14 height 14
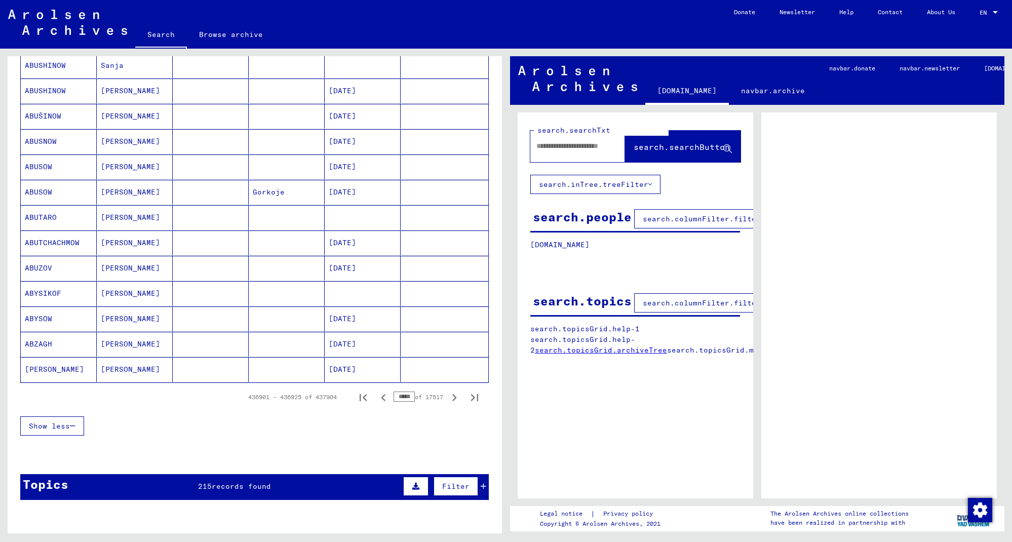
scroll to position [459, 0]
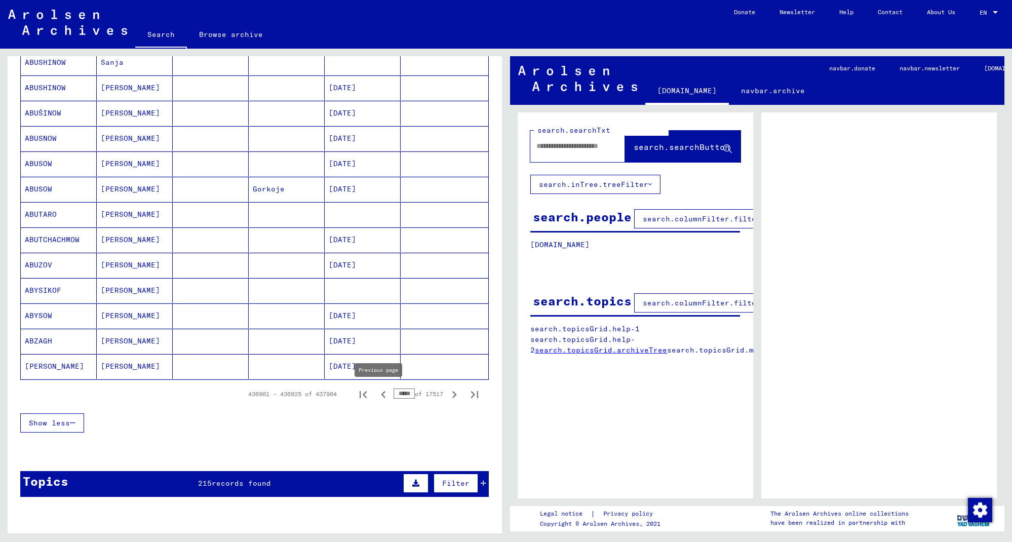
click at [378, 393] on icon "Previous page" at bounding box center [383, 395] width 14 height 14
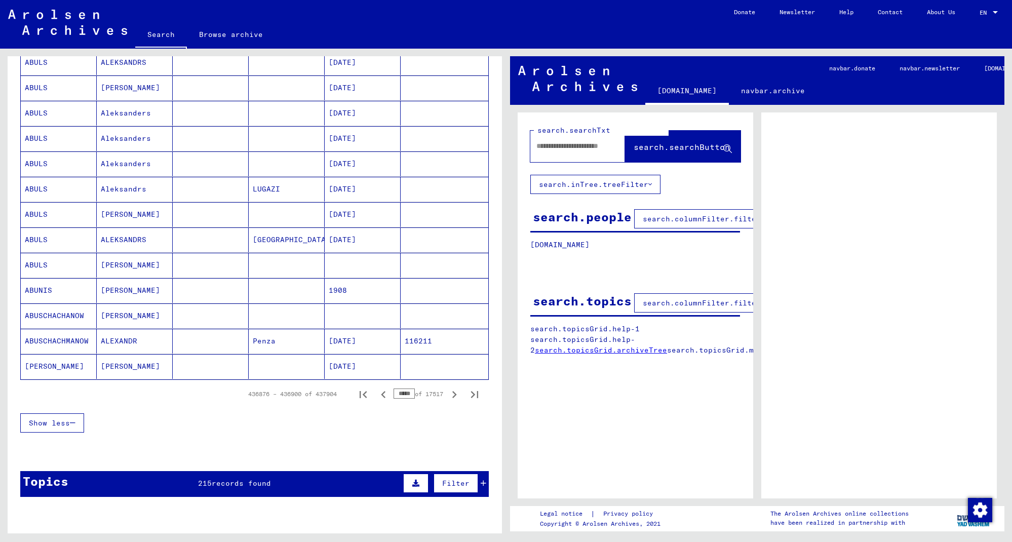
click at [378, 393] on icon "Previous page" at bounding box center [383, 395] width 14 height 14
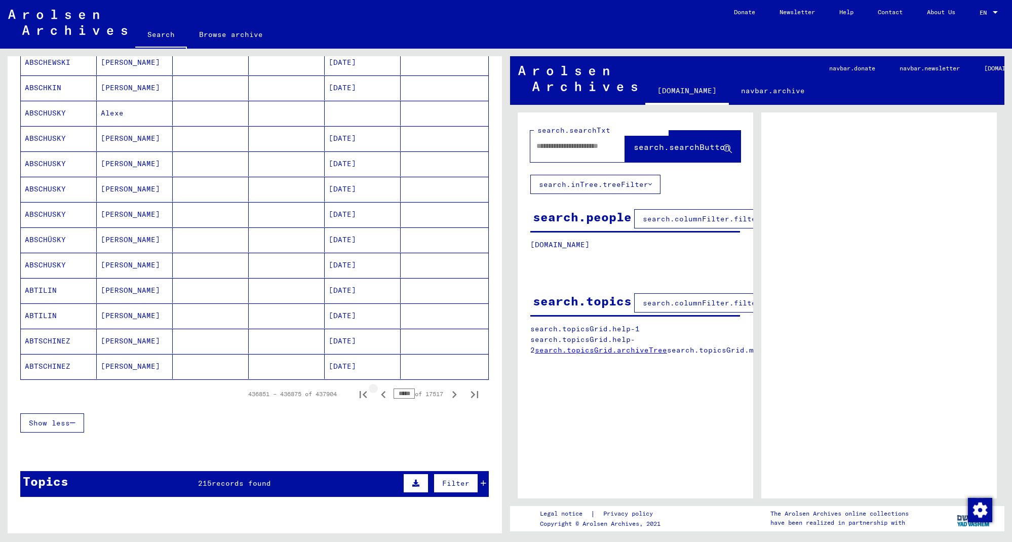
click at [378, 393] on icon "Previous page" at bounding box center [383, 395] width 14 height 14
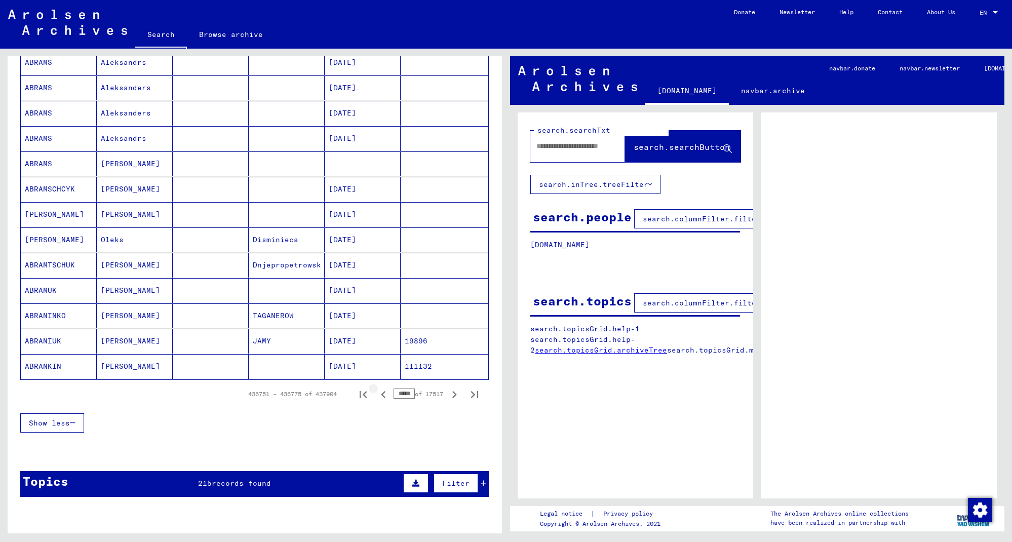
click at [378, 393] on icon "Previous page" at bounding box center [383, 395] width 14 height 14
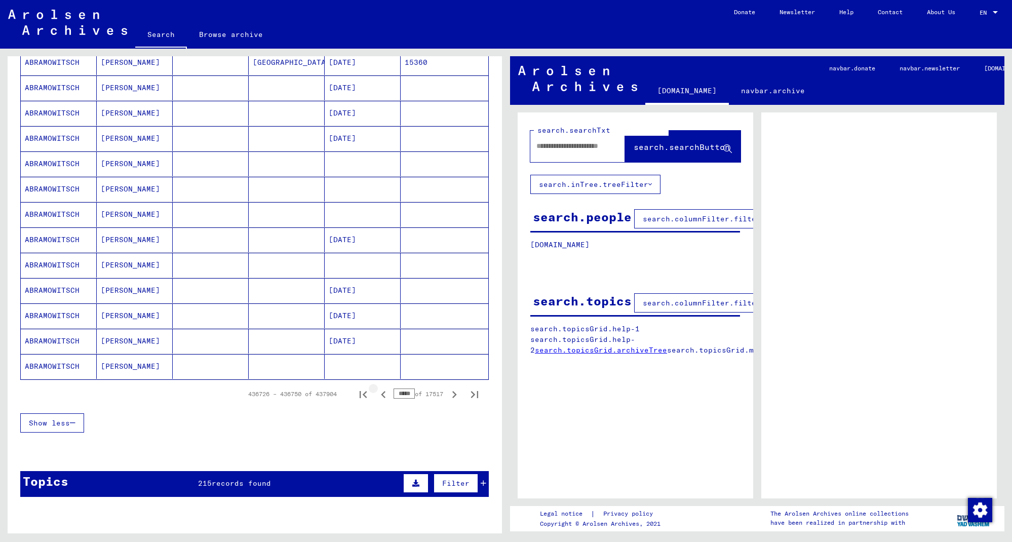
click at [378, 393] on icon "Previous page" at bounding box center [383, 395] width 14 height 14
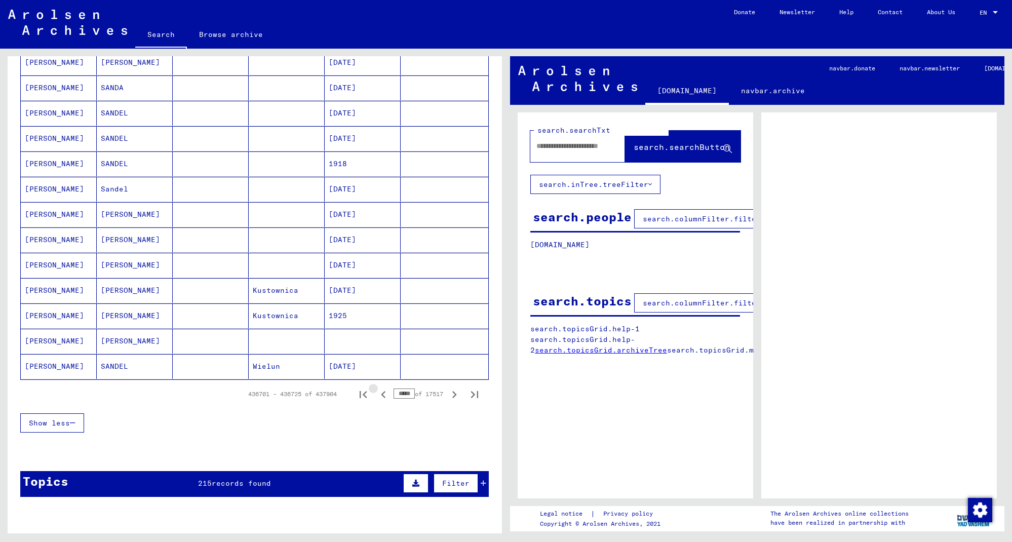
click at [378, 393] on icon "Previous page" at bounding box center [383, 395] width 14 height 14
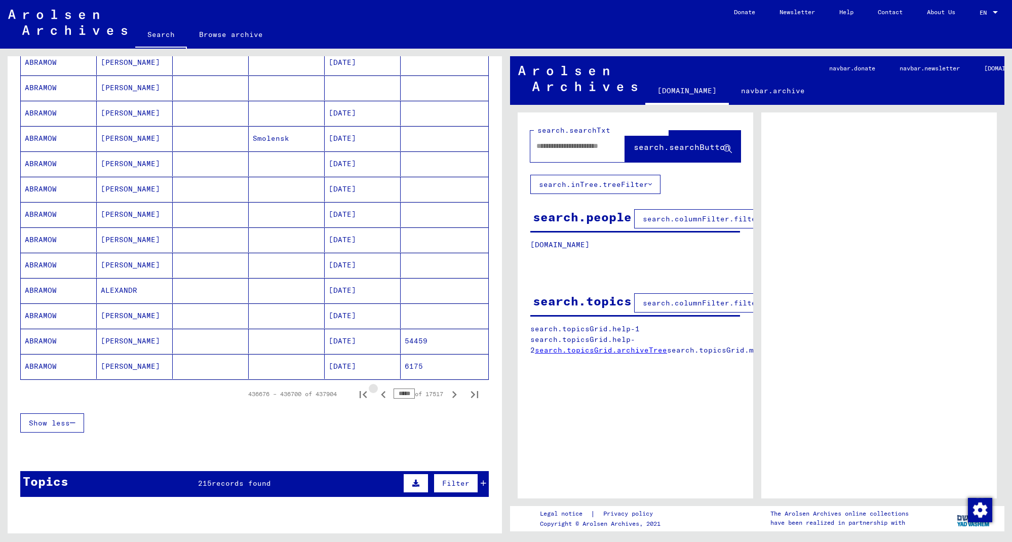
click at [378, 393] on icon "Previous page" at bounding box center [383, 395] width 14 height 14
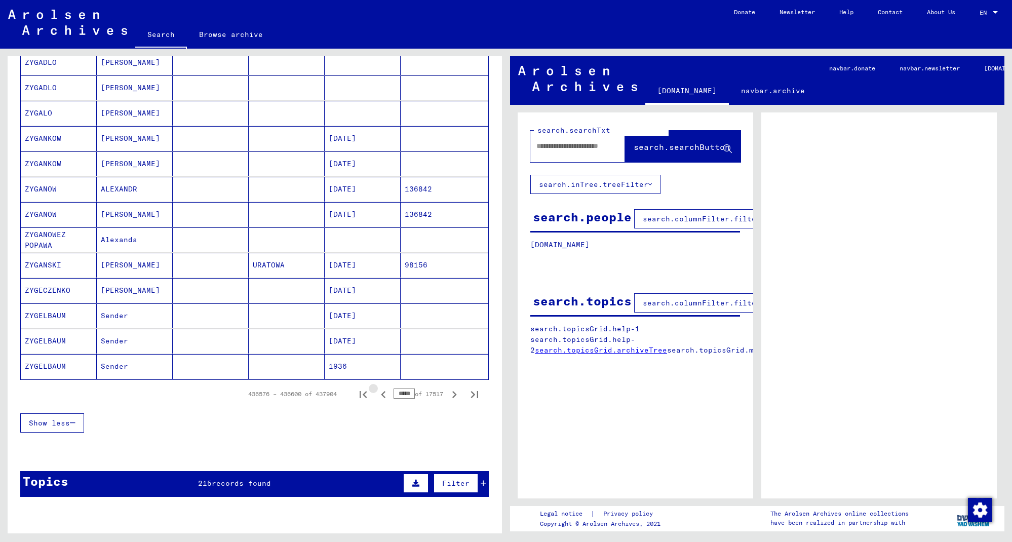
click at [378, 393] on icon "Previous page" at bounding box center [383, 395] width 14 height 14
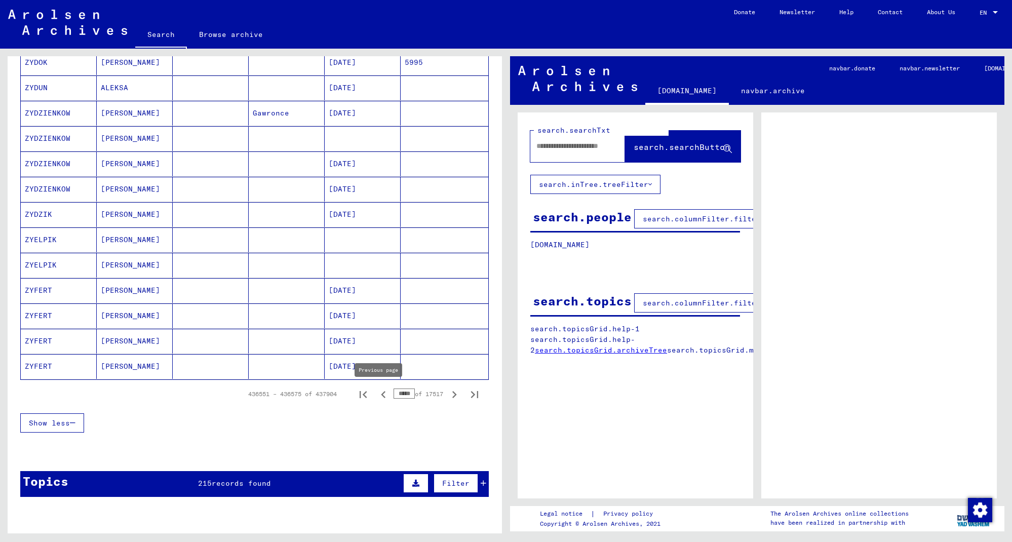
click at [379, 396] on icon "Previous page" at bounding box center [383, 395] width 14 height 14
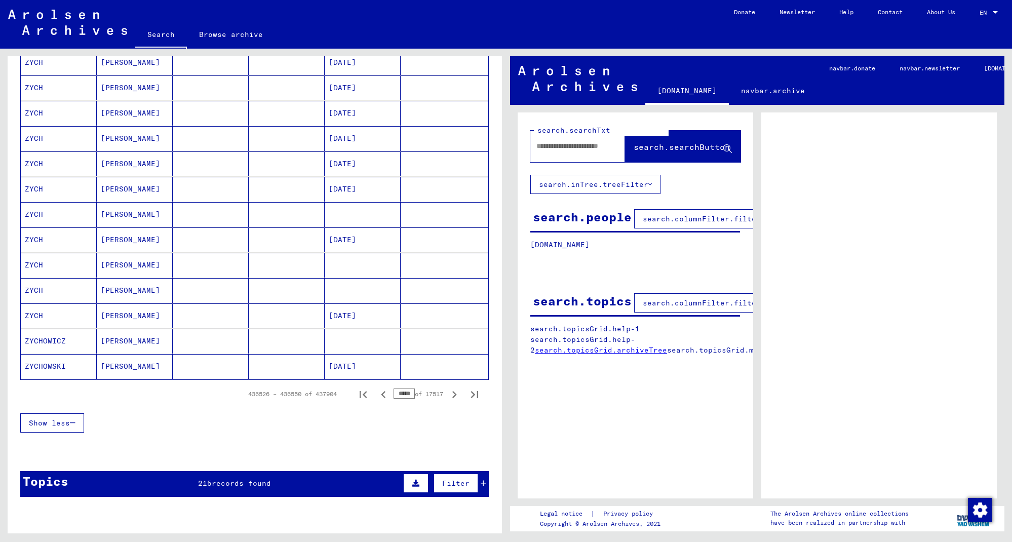
click at [379, 396] on icon "Previous page" at bounding box center [383, 395] width 14 height 14
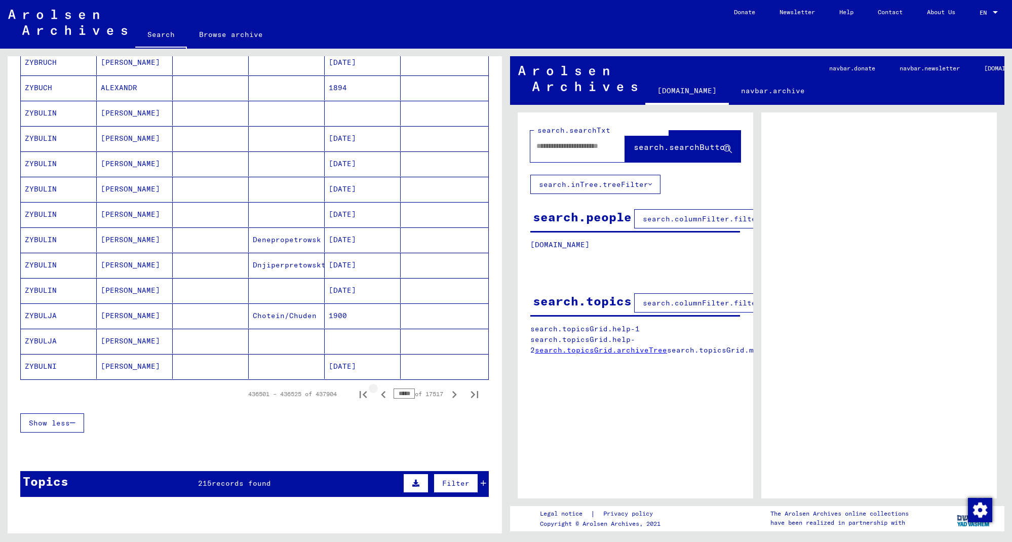
click at [379, 396] on icon "Previous page" at bounding box center [383, 395] width 14 height 14
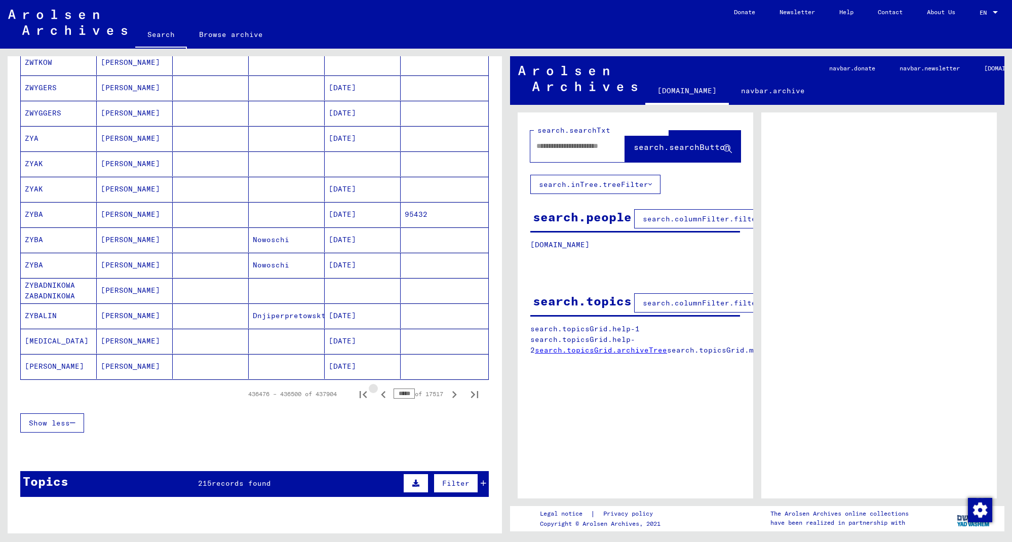
click at [379, 396] on icon "Previous page" at bounding box center [383, 395] width 14 height 14
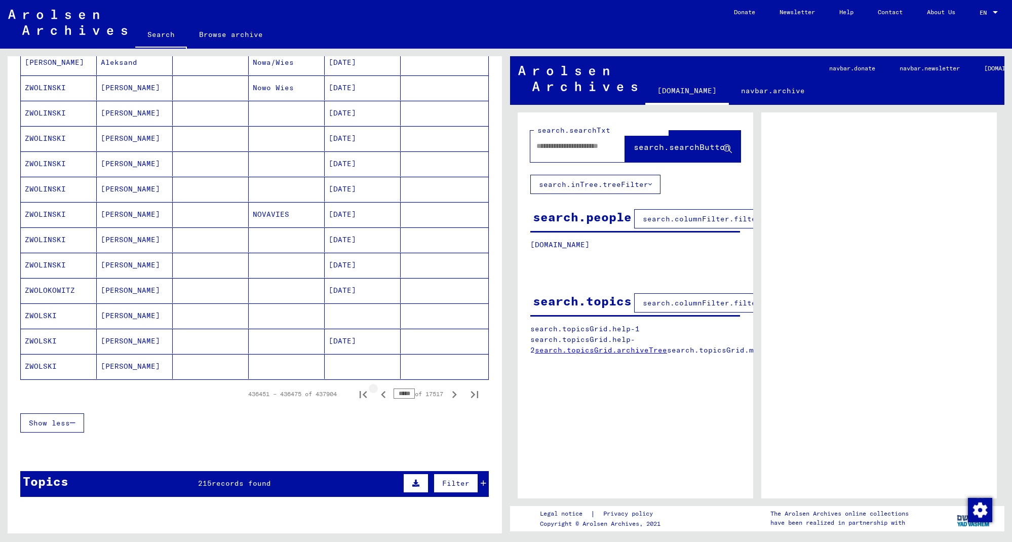
click at [379, 396] on icon "Previous page" at bounding box center [383, 395] width 14 height 14
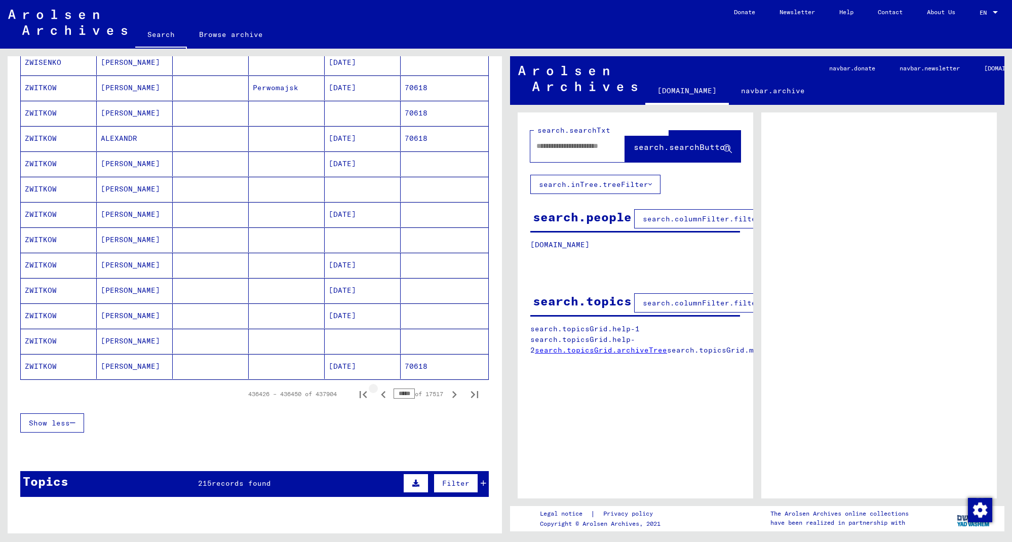
click at [379, 396] on icon "Previous page" at bounding box center [383, 395] width 14 height 14
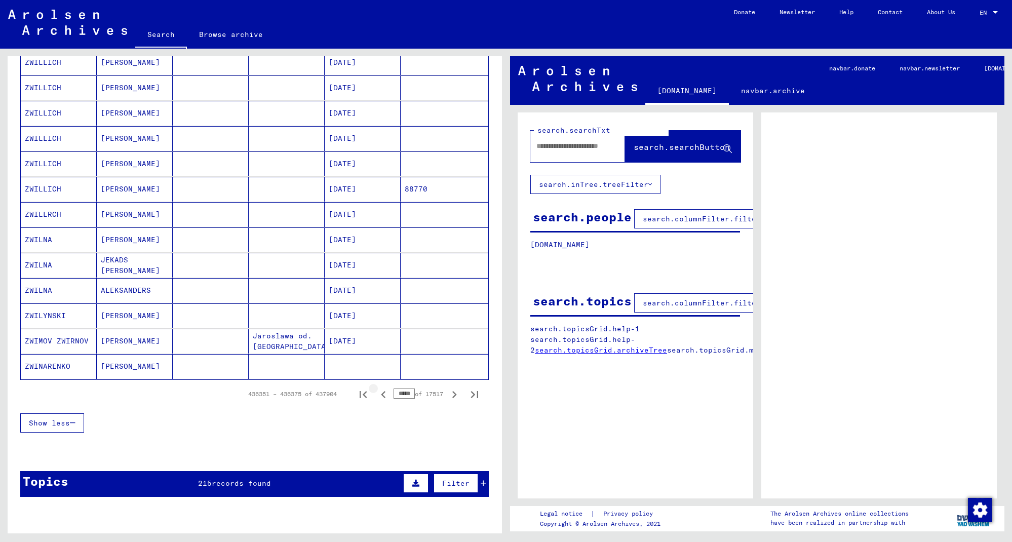
click at [379, 396] on icon "Previous page" at bounding box center [383, 395] width 14 height 14
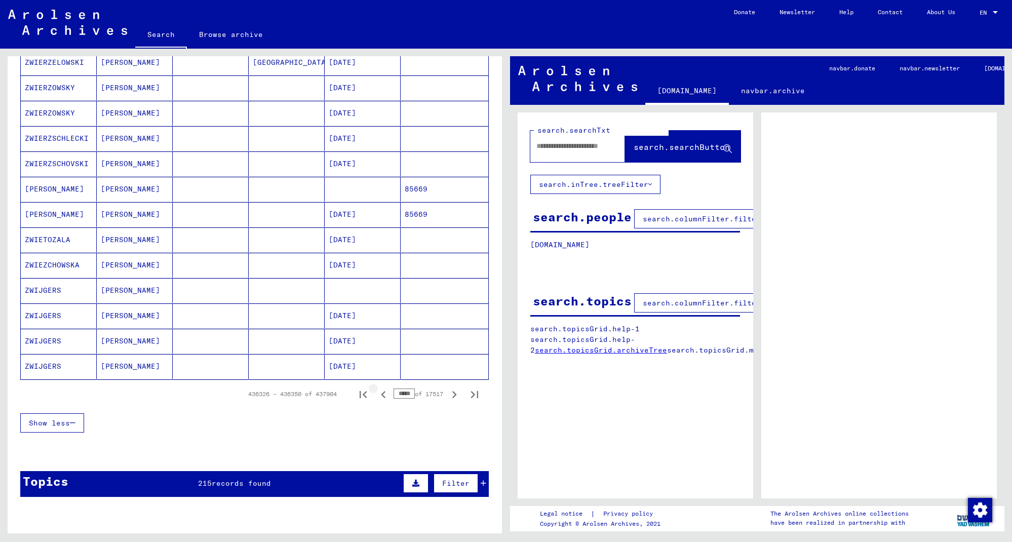
click at [379, 396] on icon "Previous page" at bounding box center [383, 395] width 14 height 14
type input "*****"
